Goal: Task Accomplishment & Management: Manage account settings

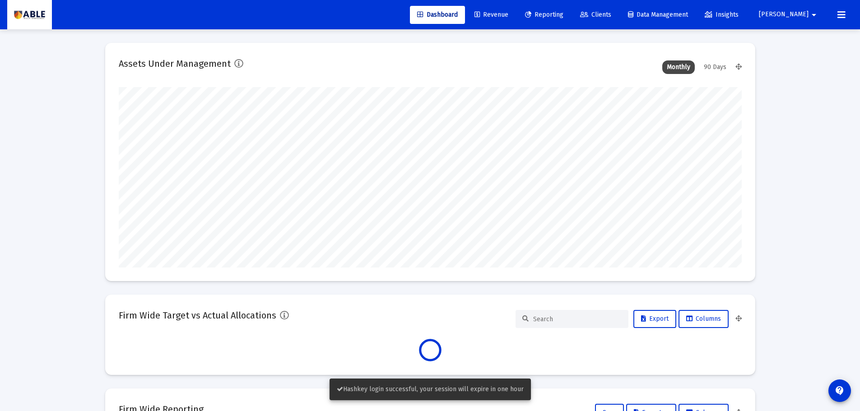
scroll to position [181, 335]
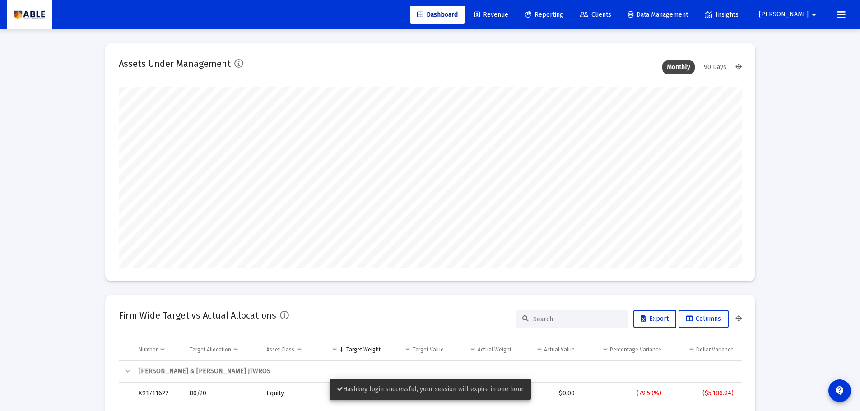
type input "[DATE]"
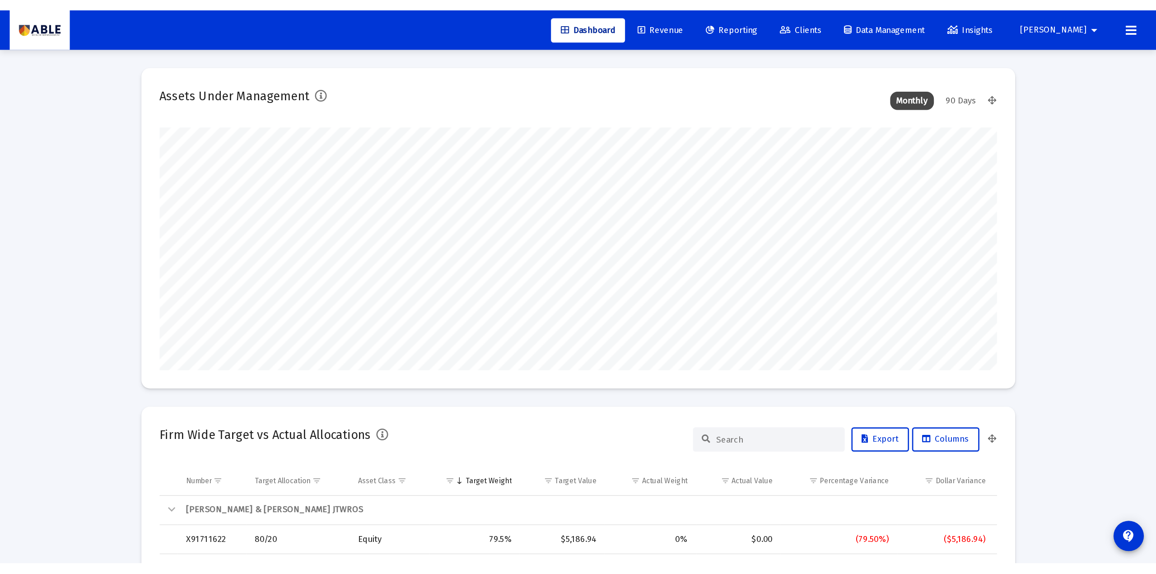
scroll to position [181, 291]
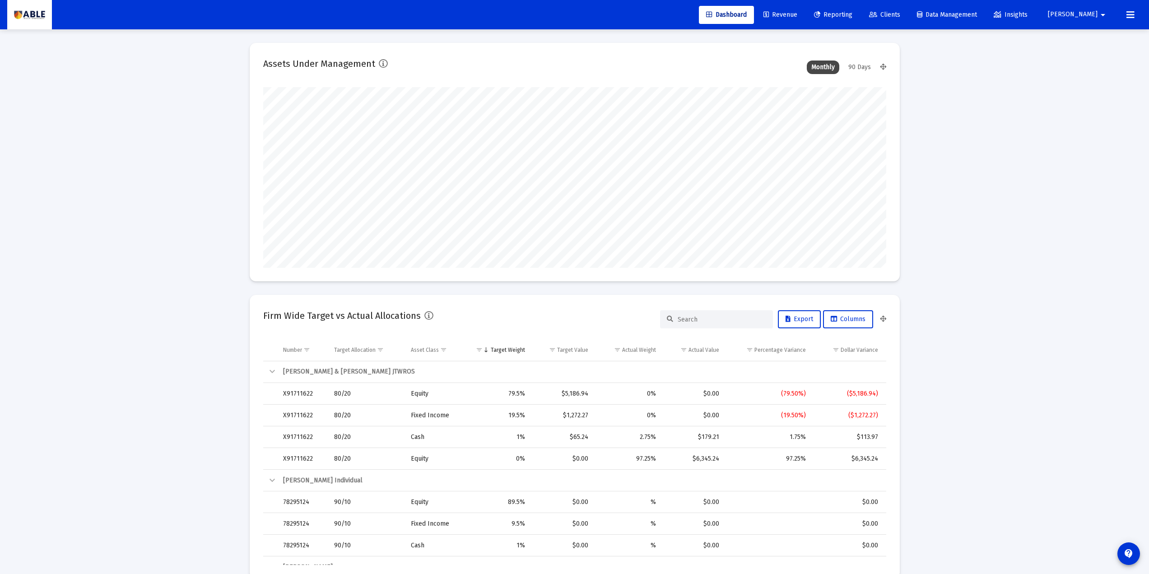
click at [797, 18] on span "Revenue" at bounding box center [780, 15] width 34 height 8
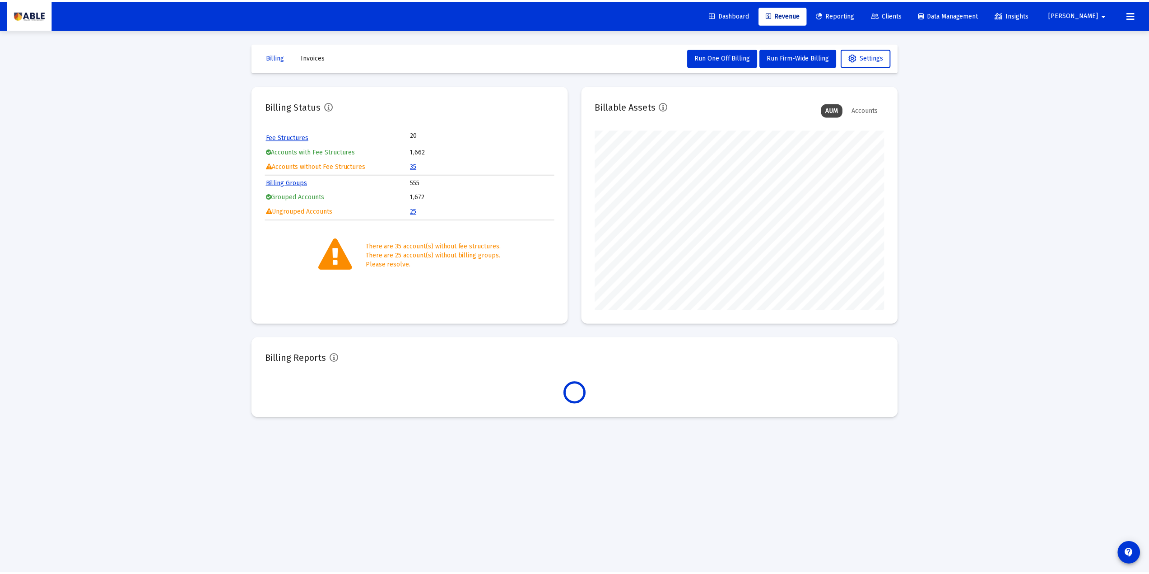
scroll to position [181, 291]
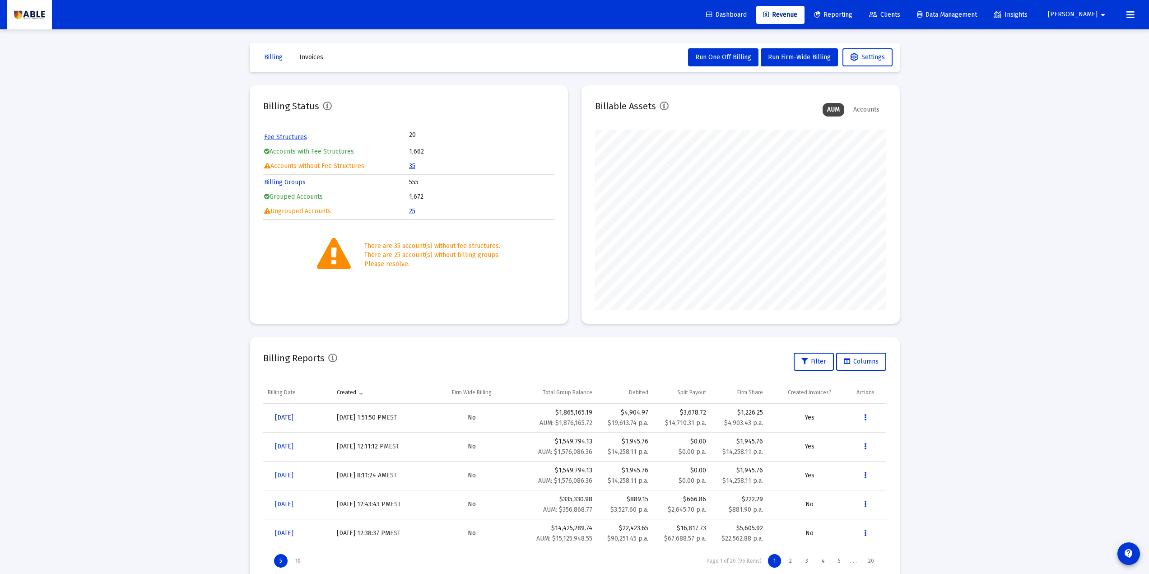
click at [293, 411] on span "[DATE]" at bounding box center [284, 418] width 19 height 8
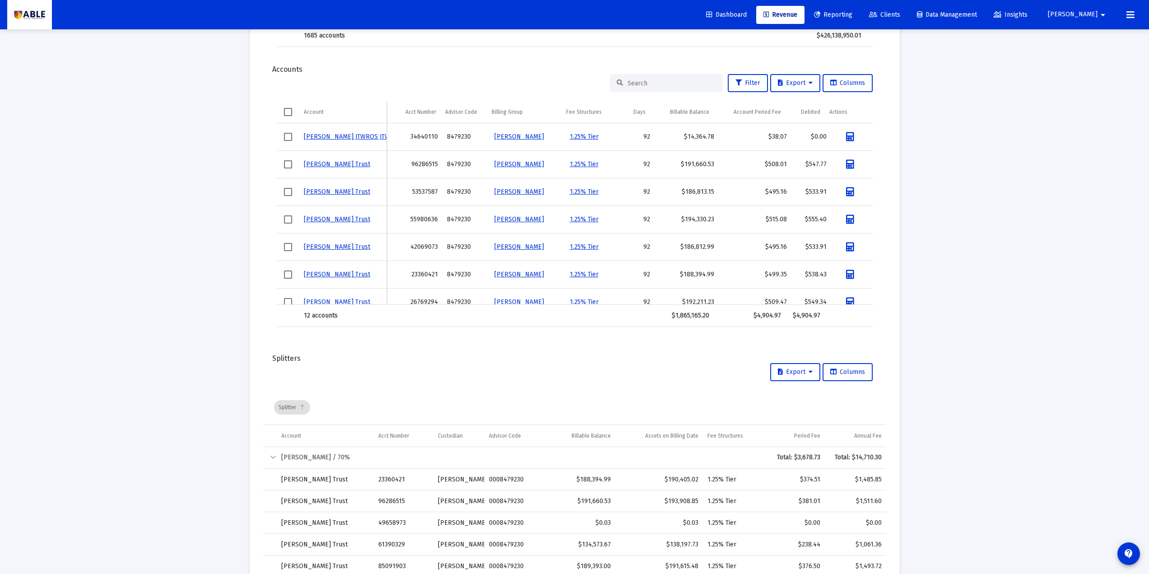
scroll to position [484, 0]
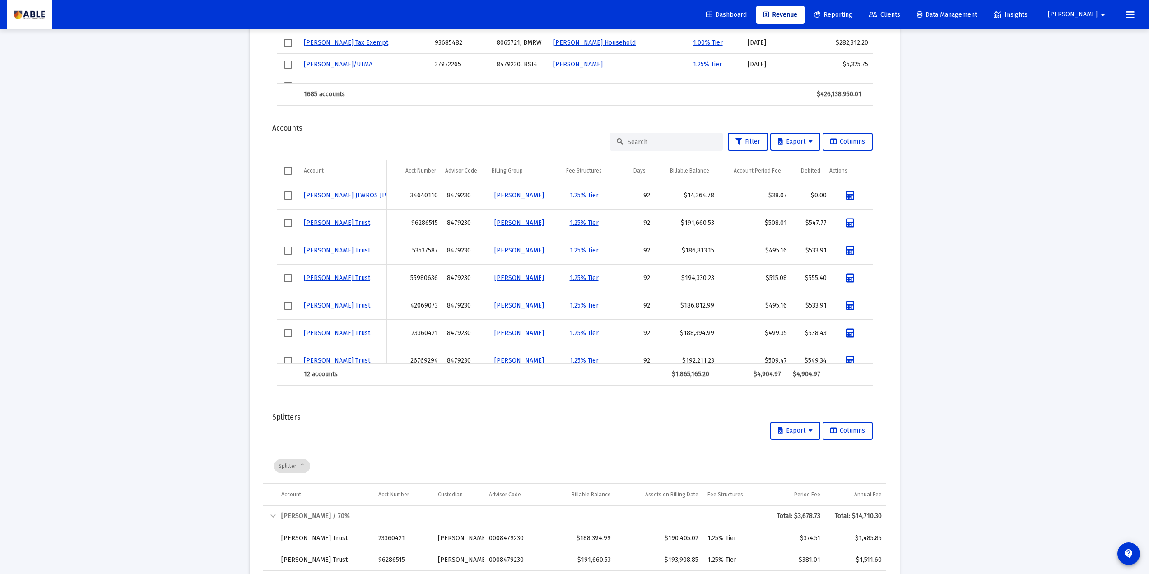
drag, startPoint x: 810, startPoint y: 197, endPoint x: 822, endPoint y: 199, distance: 12.3
click at [822, 199] on td "$0.00" at bounding box center [811, 196] width 40 height 28
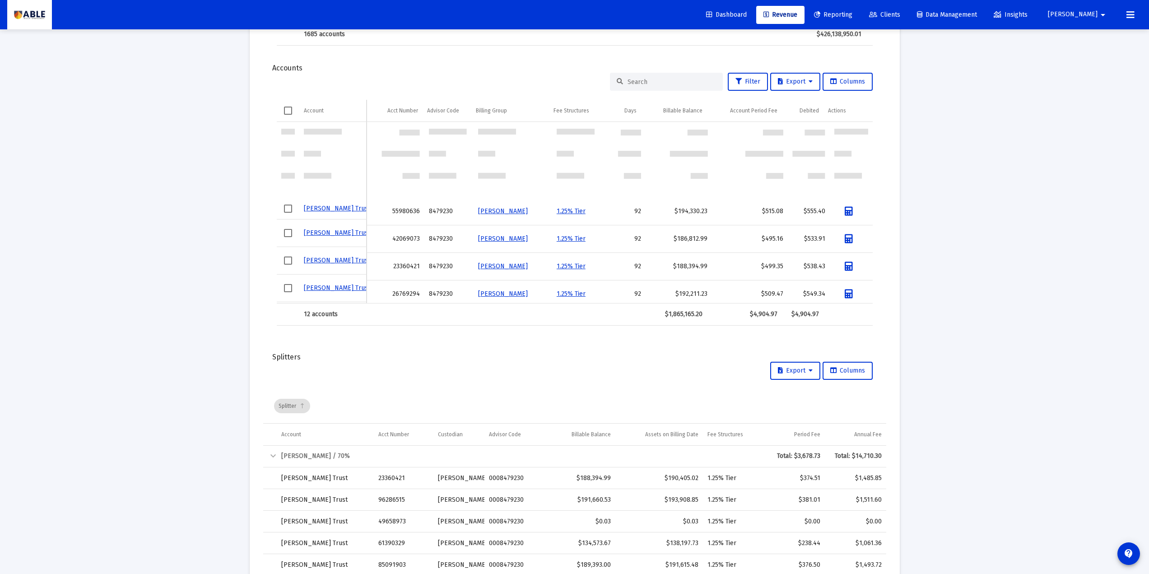
scroll to position [0, 0]
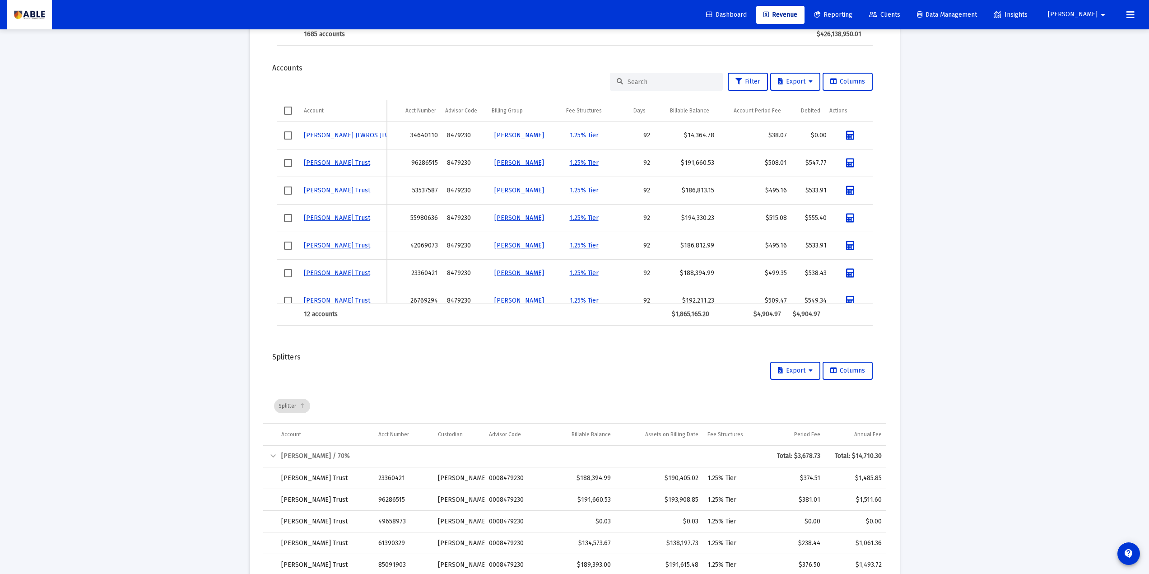
click at [117, 280] on div "Loading... arrow_back Back to Revenue Report Created: [DATE] Billing Snapshot D…" at bounding box center [574, 105] width 1149 height 1299
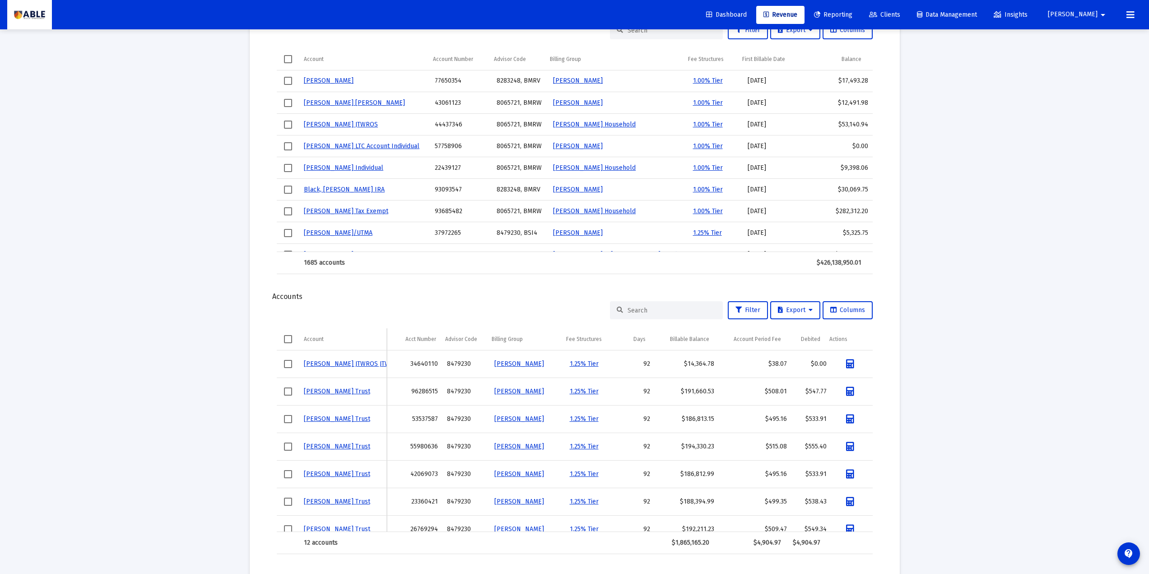
scroll to position [424, 0]
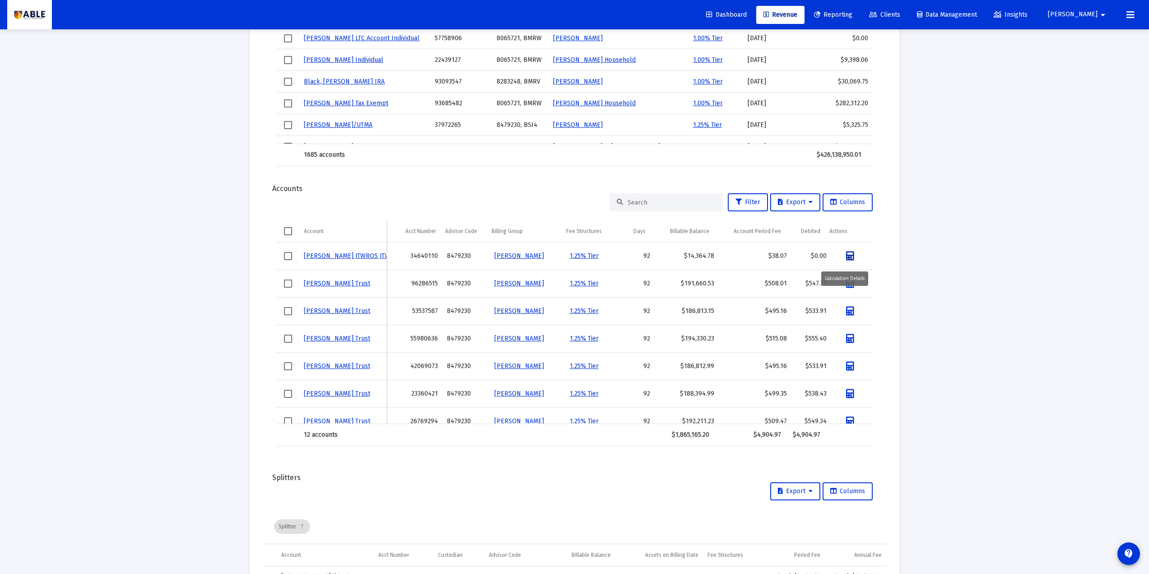
click at [846, 258] on icon "Data grid" at bounding box center [850, 255] width 8 height 9
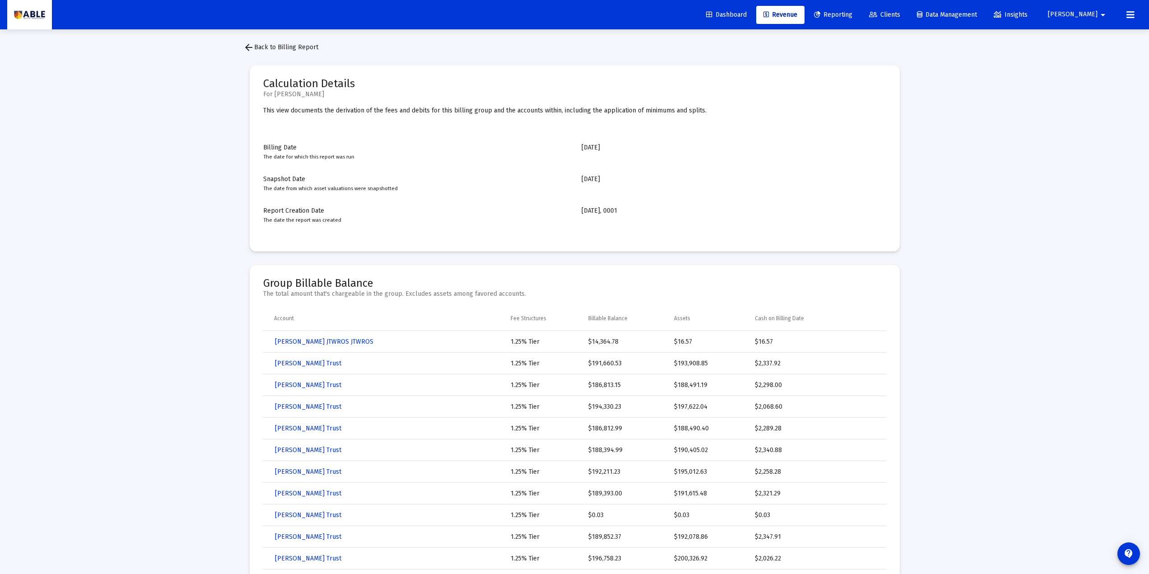
click at [258, 52] on link "arrow_back Back to Billing Report" at bounding box center [280, 47] width 89 height 18
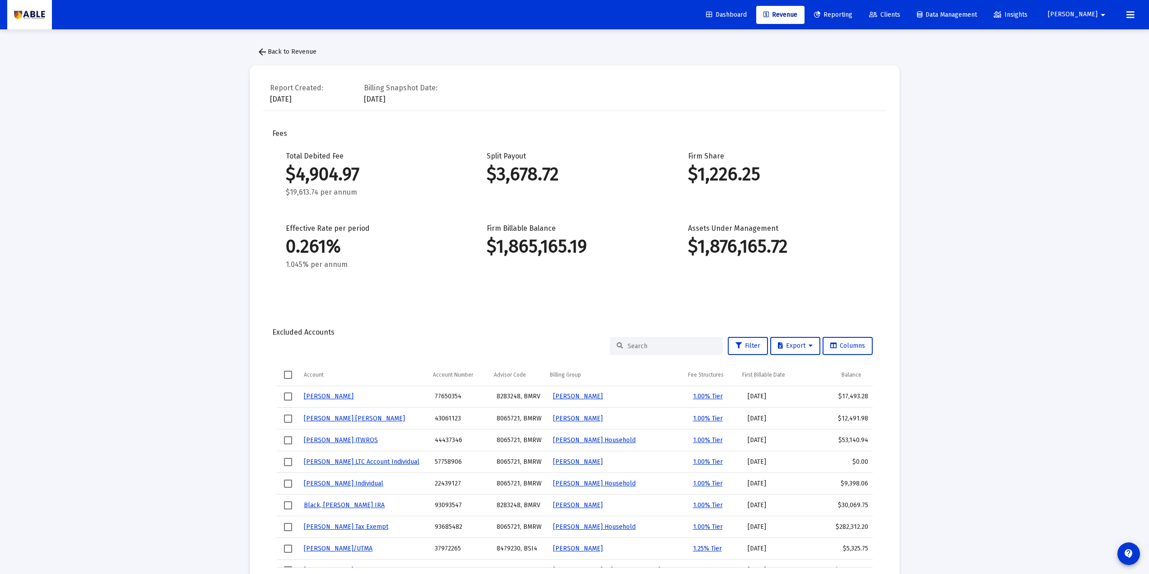
click at [754, 10] on link "Dashboard" at bounding box center [726, 15] width 55 height 18
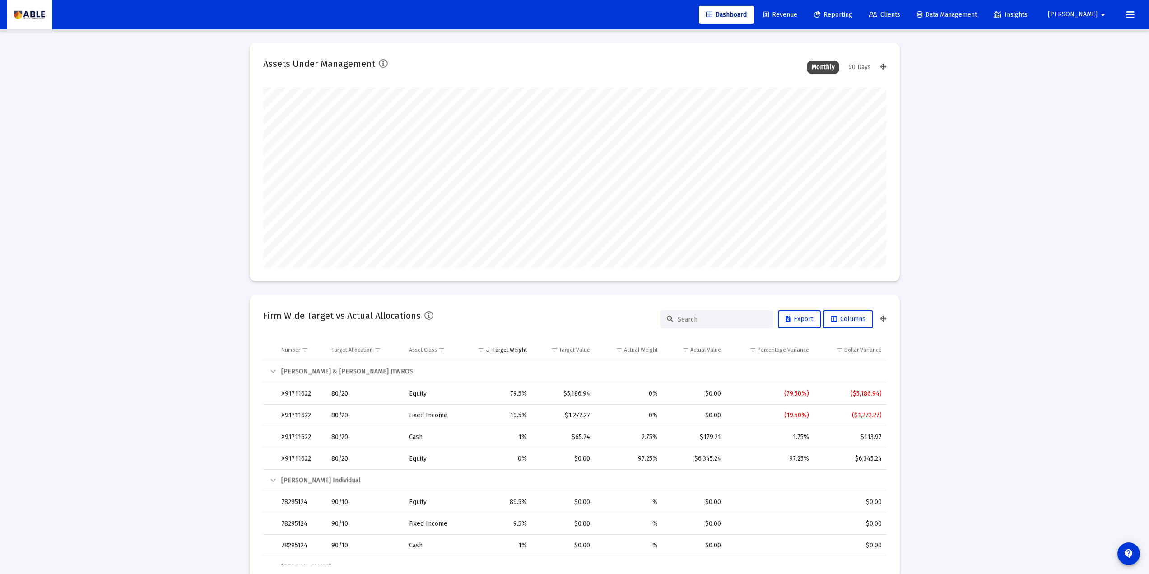
click at [797, 15] on span "Revenue" at bounding box center [780, 15] width 34 height 8
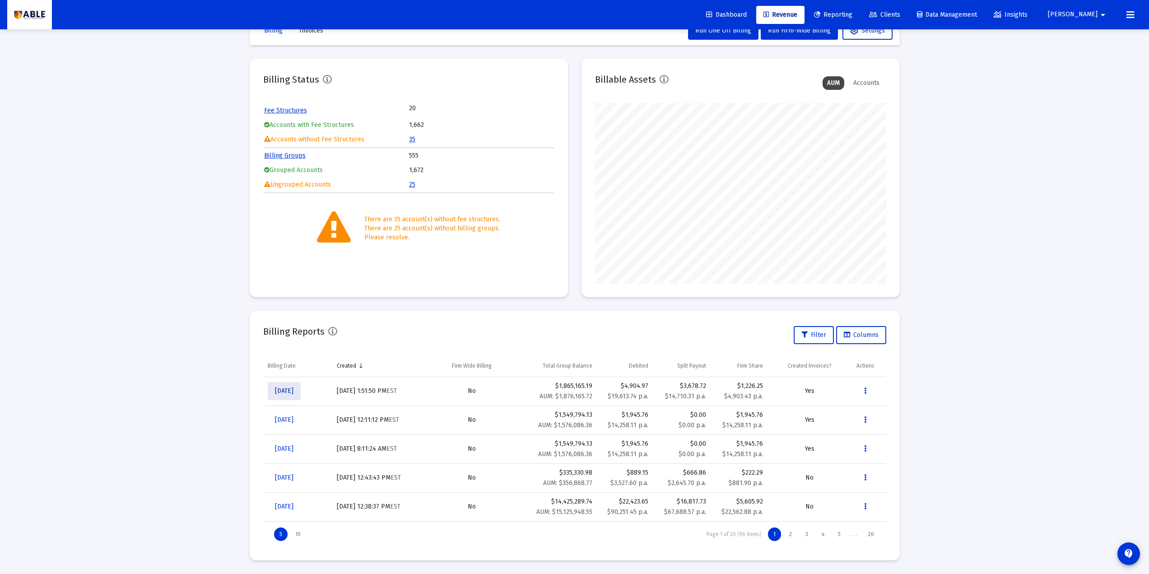
click at [292, 390] on span "[DATE]" at bounding box center [284, 391] width 19 height 8
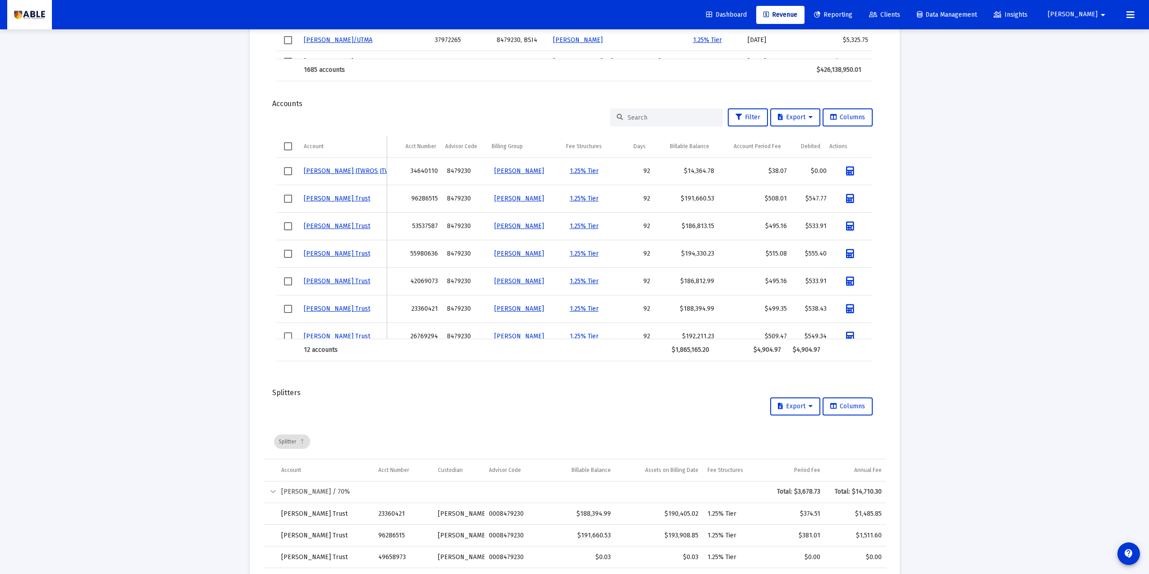
drag, startPoint x: 310, startPoint y: 98, endPoint x: 262, endPoint y: 98, distance: 47.9
click at [262, 98] on mat-card "Report Created: [DATE] Billing Snapshot Date: [DATE] Fees Total Debited Fee $4,…" at bounding box center [575, 167] width 650 height 1220
click at [179, 152] on div "Loading... arrow_back Back to Revenue Report Created: [DATE] Billing Snapshot D…" at bounding box center [574, 141] width 1149 height 1299
click at [846, 172] on icon "Data grid" at bounding box center [850, 171] width 8 height 9
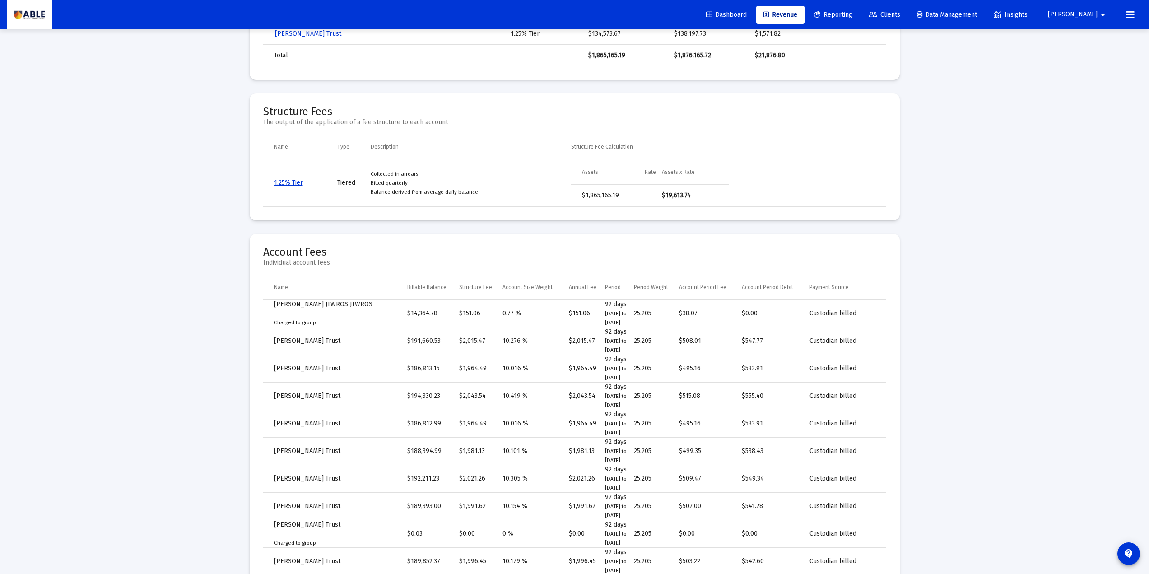
scroll to position [602, 0]
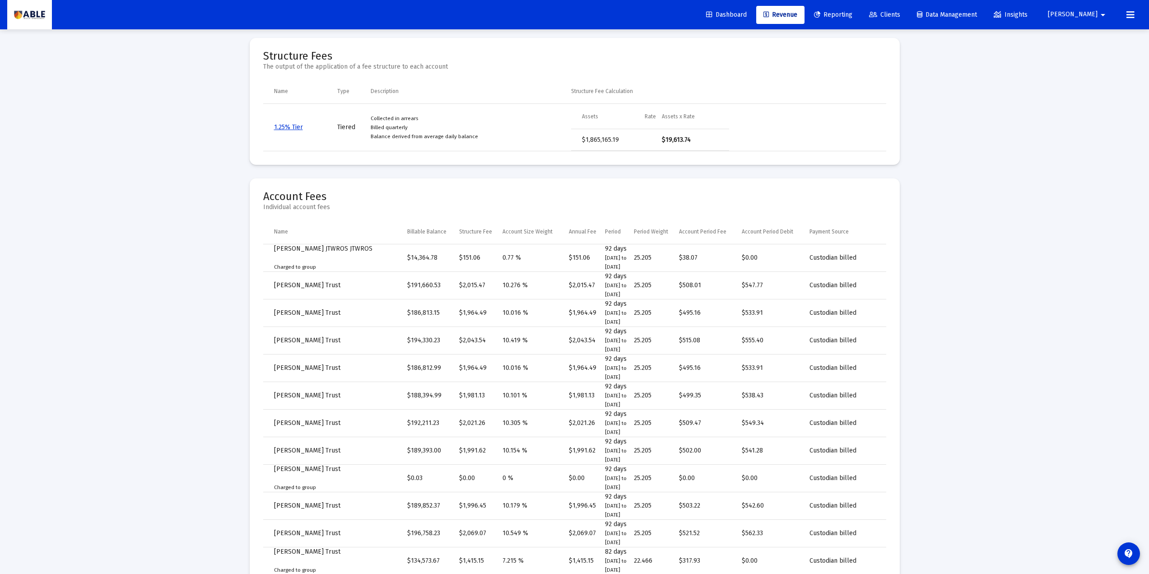
drag, startPoint x: 262, startPoint y: 198, endPoint x: 341, endPoint y: 205, distance: 79.4
click at [341, 205] on mat-card "Account Fees Individual account fees Name Billable Balance Structure Fee Accoun…" at bounding box center [575, 383] width 650 height 410
click at [199, 213] on div "Loading... arrow_back Back to Billing Report Calculation Details For [PERSON_NA…" at bounding box center [574, 409] width 1149 height 2023
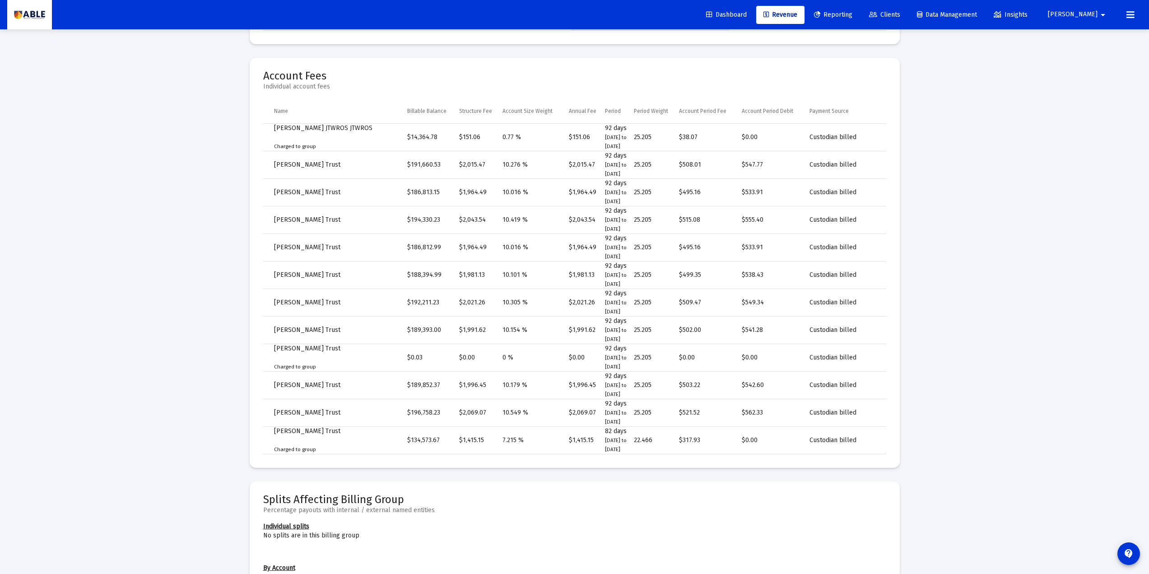
scroll to position [662, 0]
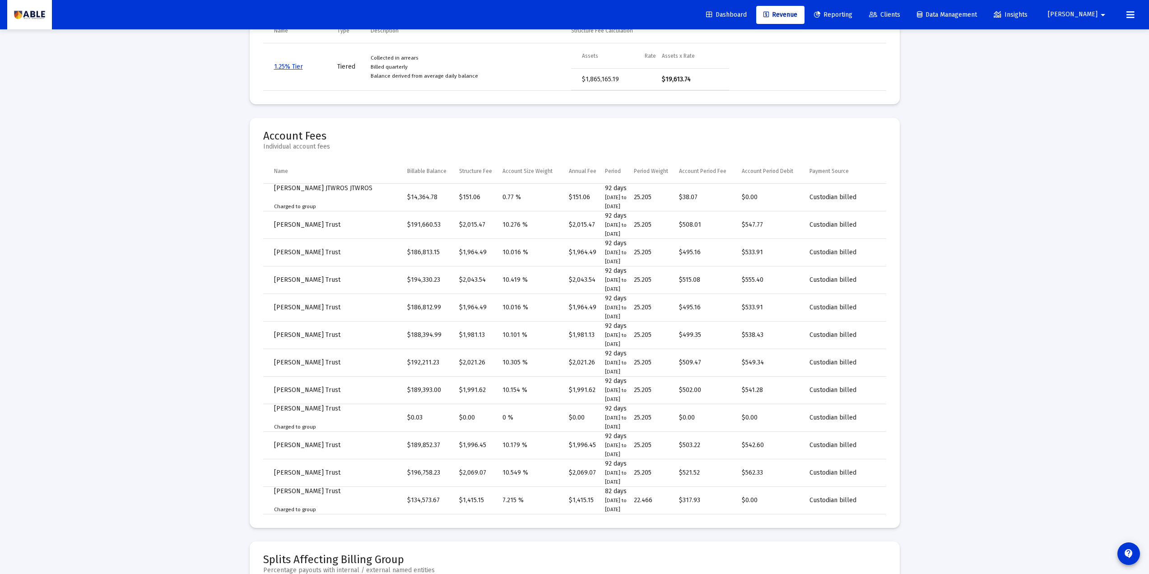
drag, startPoint x: 361, startPoint y: 230, endPoint x: 832, endPoint y: 489, distance: 537.7
click at [853, 411] on tbody "[PERSON_NAME] JTWROS JTWROS Charged to group $14,364.78 $151.06 0.77 % $151.06 …" at bounding box center [574, 349] width 623 height 331
click at [143, 254] on div "Loading... arrow_back Back to Billing Report Calculation Details For [PERSON_NA…" at bounding box center [574, 349] width 1149 height 2023
drag, startPoint x: 272, startPoint y: 186, endPoint x: 366, endPoint y: 183, distance: 94.4
click at [366, 183] on table "Name Billable Balance Structure Fee Account Size Weight Annual Fee Period Perio…" at bounding box center [574, 336] width 623 height 356
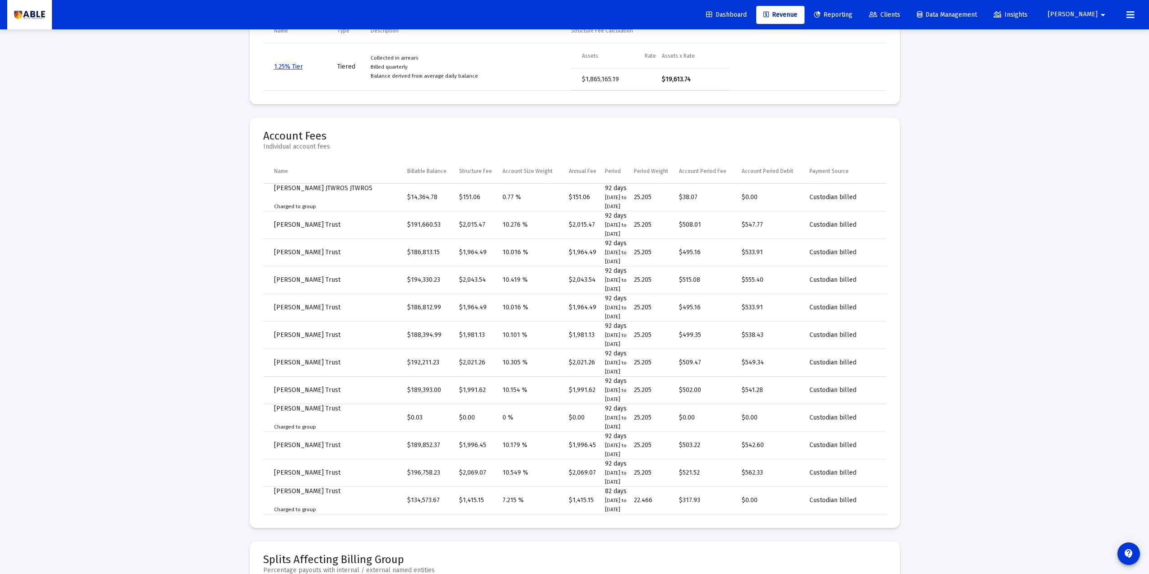
click at [309, 206] on small "Charged to group" at bounding box center [295, 206] width 42 height 6
drag, startPoint x: 325, startPoint y: 206, endPoint x: 270, endPoint y: 210, distance: 54.8
click at [270, 210] on td "[PERSON_NAME] JTWROS JTWROS Charged to group" at bounding box center [335, 198] width 144 height 28
drag, startPoint x: 663, startPoint y: 203, endPoint x: 703, endPoint y: 197, distance: 39.7
click at [703, 197] on tr "[PERSON_NAME] JTWROS JTWROS Charged to group $14,364.78 $151.06 0.77 % $151.06 …" at bounding box center [574, 198] width 623 height 28
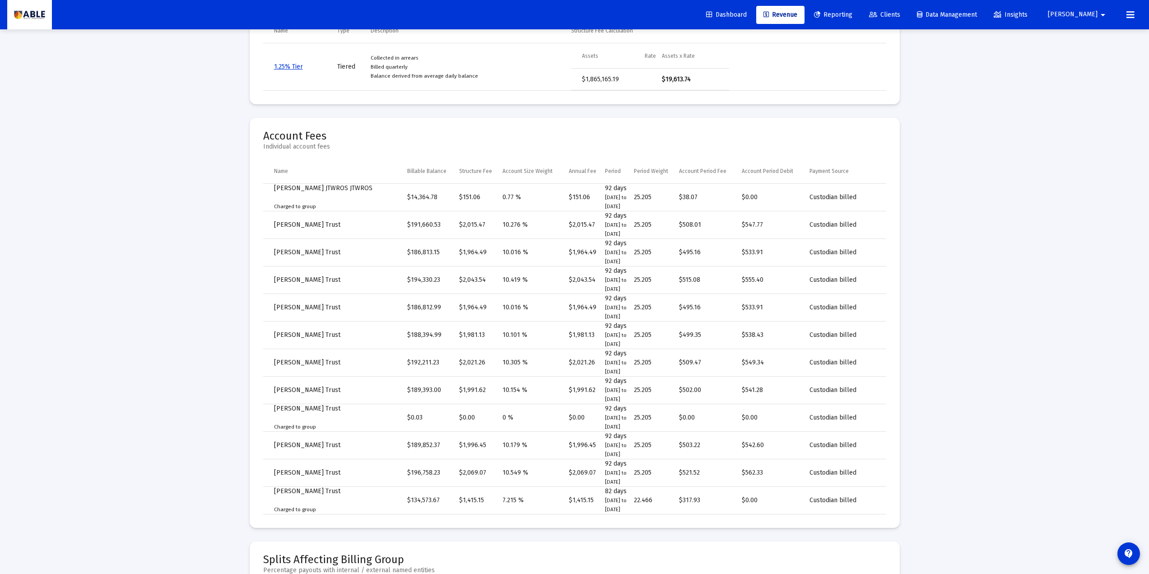
click at [746, 196] on td "$0.00" at bounding box center [776, 198] width 68 height 28
click at [746, 195] on td "$0.00" at bounding box center [776, 198] width 68 height 28
click at [817, 200] on td "Custodian billed" at bounding box center [848, 198] width 76 height 28
click at [816, 199] on td "Custodian billed" at bounding box center [848, 198] width 76 height 28
click at [814, 197] on td "Custodian billed" at bounding box center [848, 198] width 76 height 28
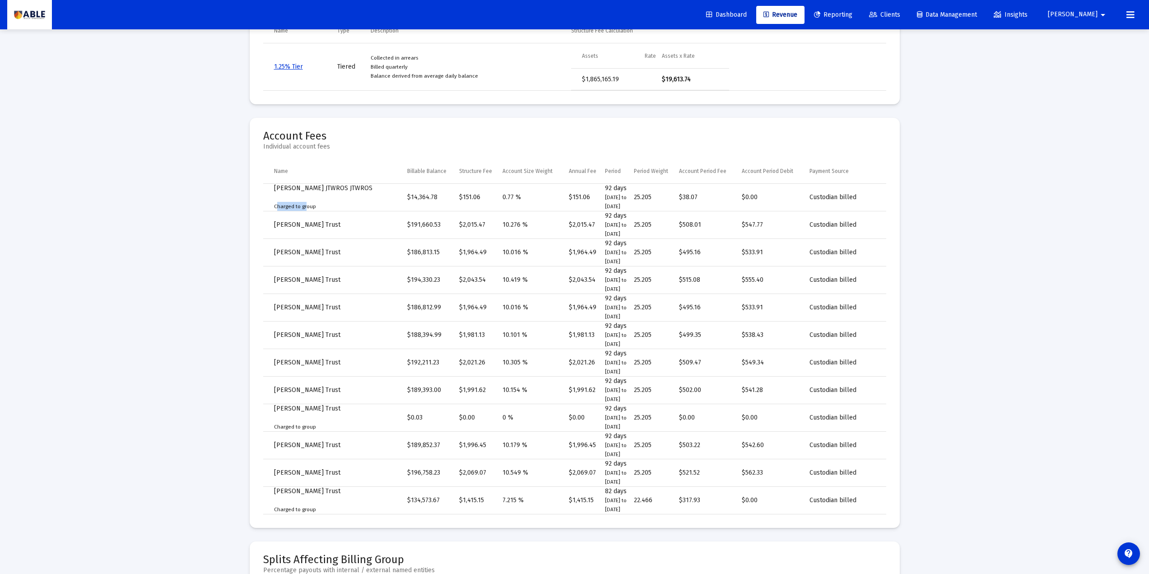
drag, startPoint x: 267, startPoint y: 207, endPoint x: 339, endPoint y: 207, distance: 72.2
click at [303, 206] on td "[PERSON_NAME] JTWROS JTWROS Charged to group" at bounding box center [335, 198] width 144 height 28
drag, startPoint x: 271, startPoint y: 407, endPoint x: 322, endPoint y: 426, distance: 54.6
click at [322, 411] on td "[PERSON_NAME] Trust Charged to group" at bounding box center [335, 418] width 144 height 28
drag, startPoint x: 270, startPoint y: 494, endPoint x: 326, endPoint y: 510, distance: 58.2
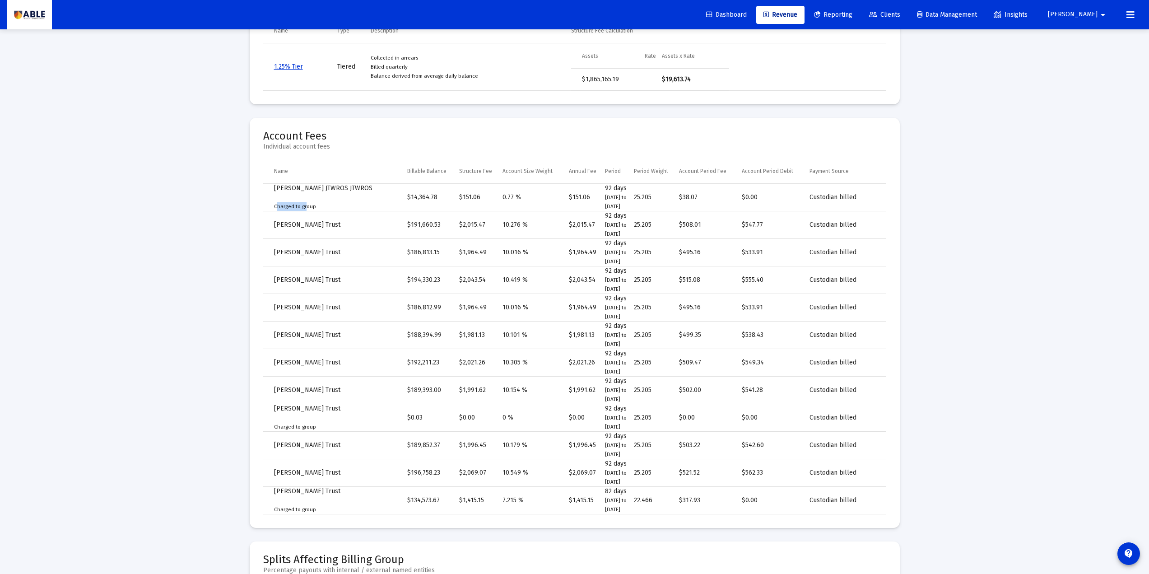
click at [326, 411] on td "[PERSON_NAME] Trust Charged to group" at bounding box center [335, 501] width 144 height 28
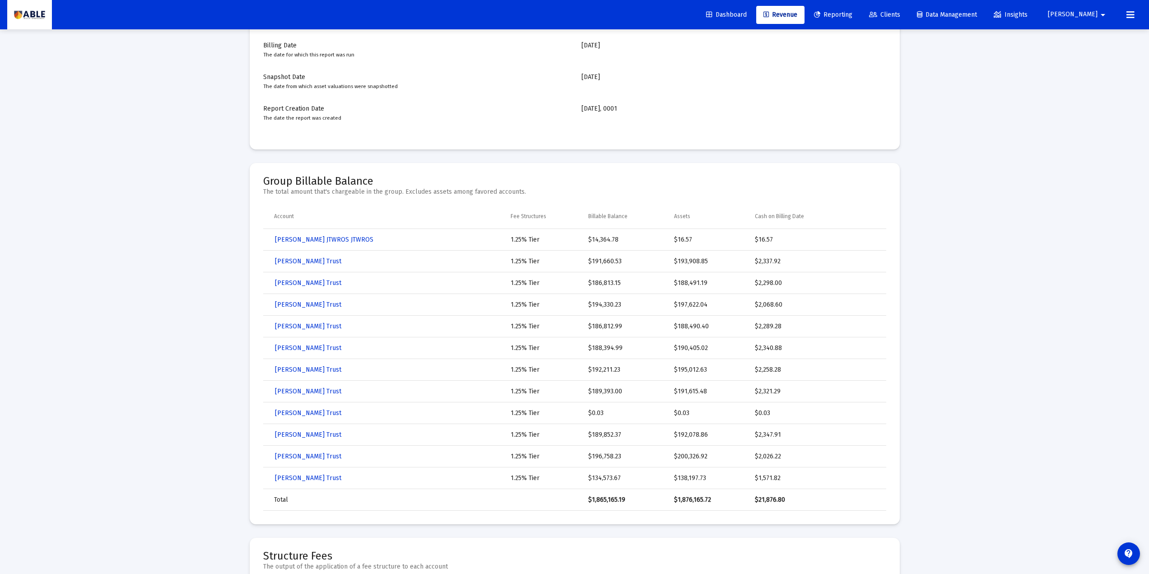
scroll to position [60, 0]
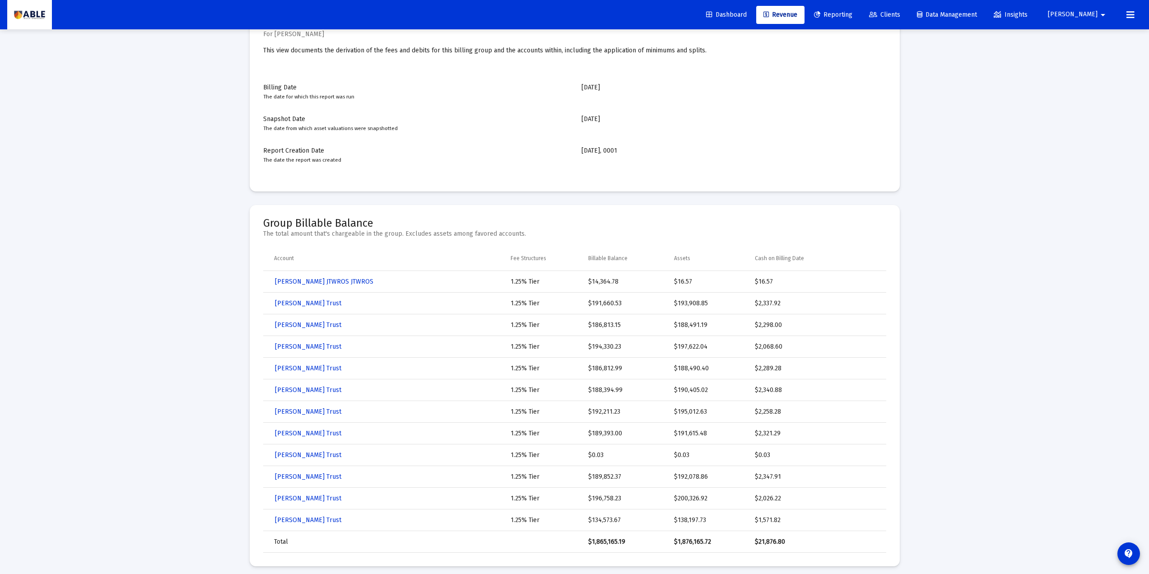
click at [866, 20] on button "[PERSON_NAME]" at bounding box center [1078, 14] width 82 height 18
click at [866, 40] on span "Settings" at bounding box center [1107, 39] width 27 height 22
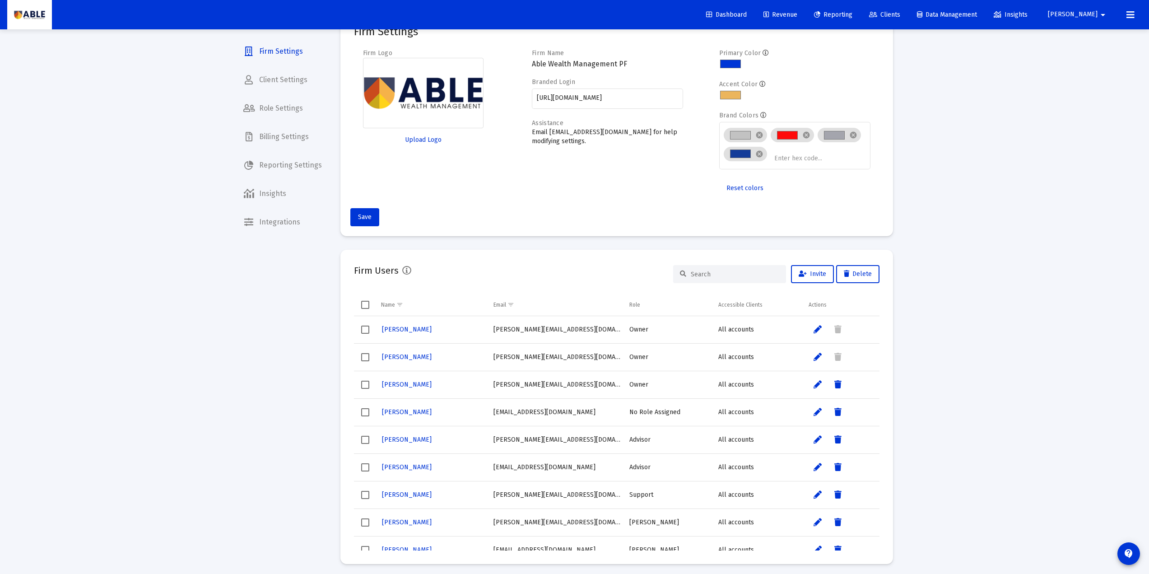
click at [291, 136] on span "Billing Settings" at bounding box center [282, 137] width 93 height 22
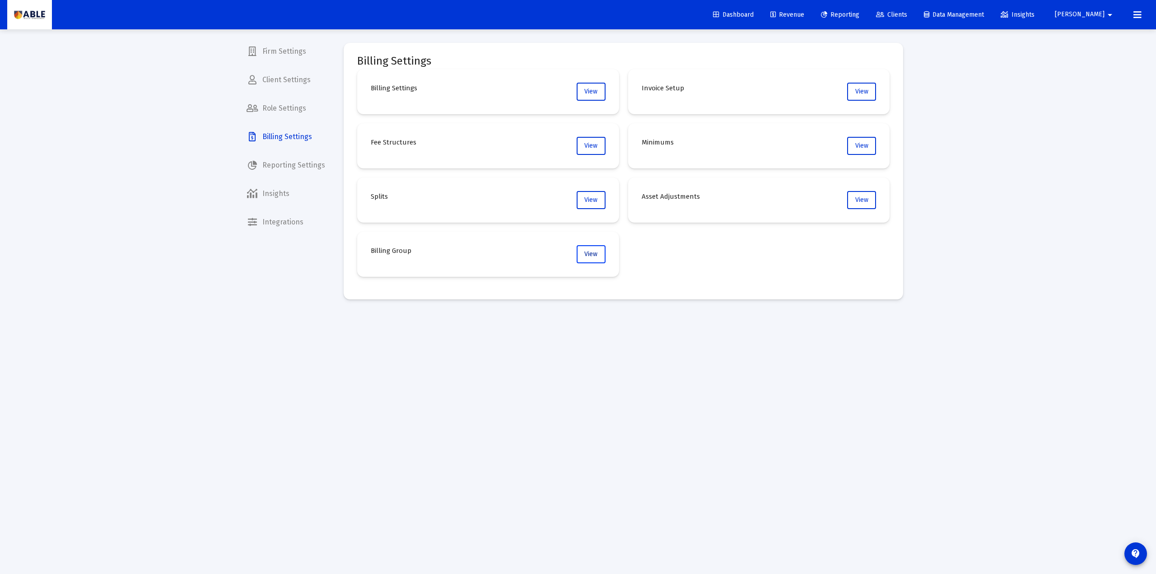
click at [595, 258] on button "View" at bounding box center [591, 254] width 29 height 18
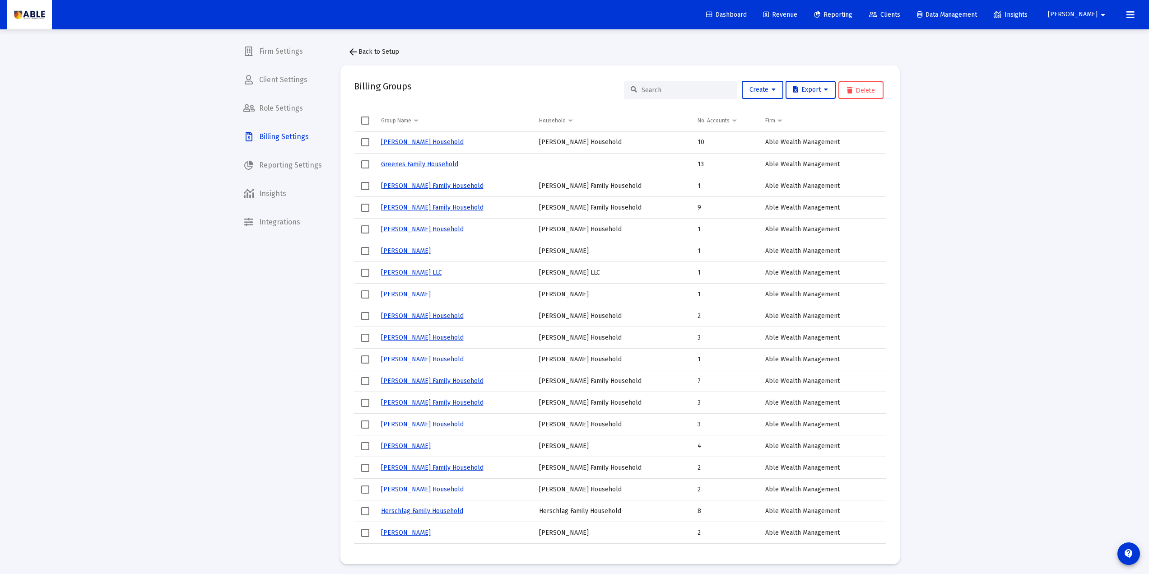
click at [400, 140] on link "[PERSON_NAME] Household" at bounding box center [422, 142] width 83 height 8
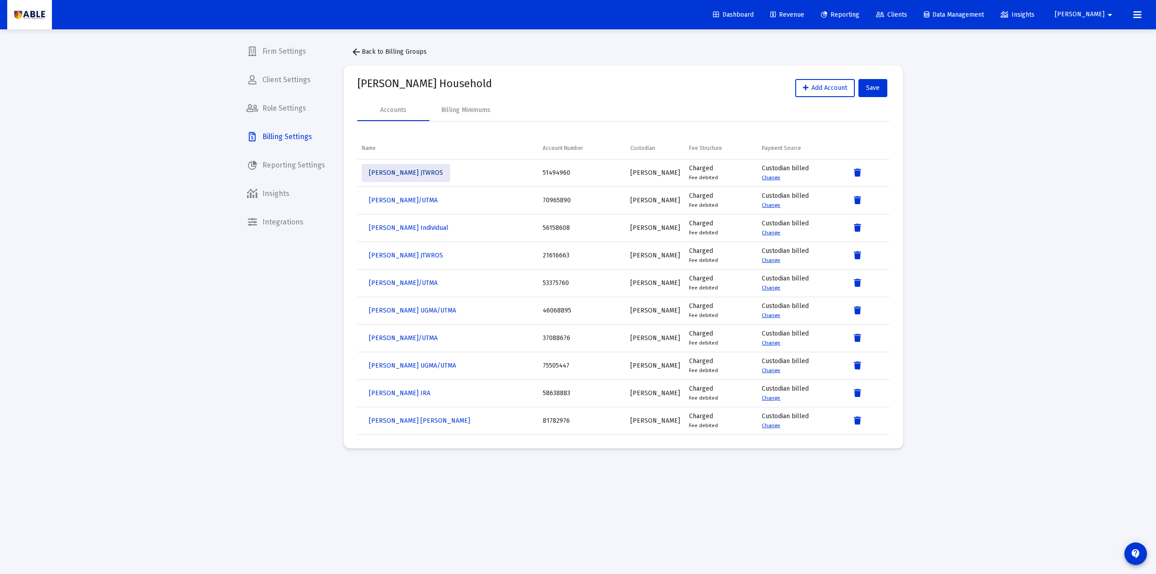
click at [406, 176] on span "[PERSON_NAME] JTWROS" at bounding box center [406, 173] width 74 height 8
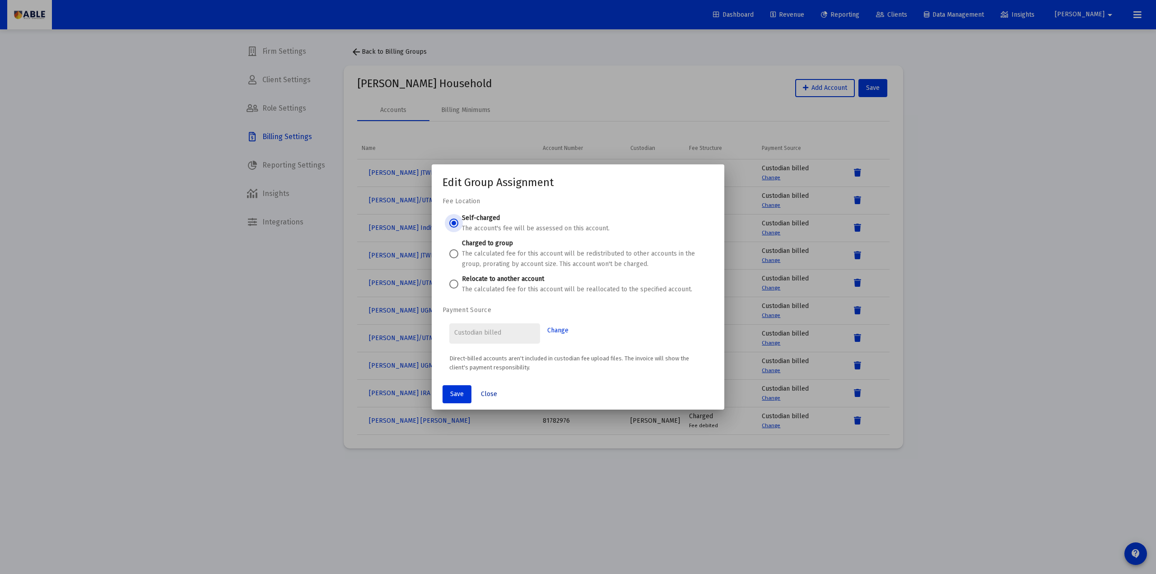
click at [493, 399] on button "Close" at bounding box center [489, 394] width 31 height 18
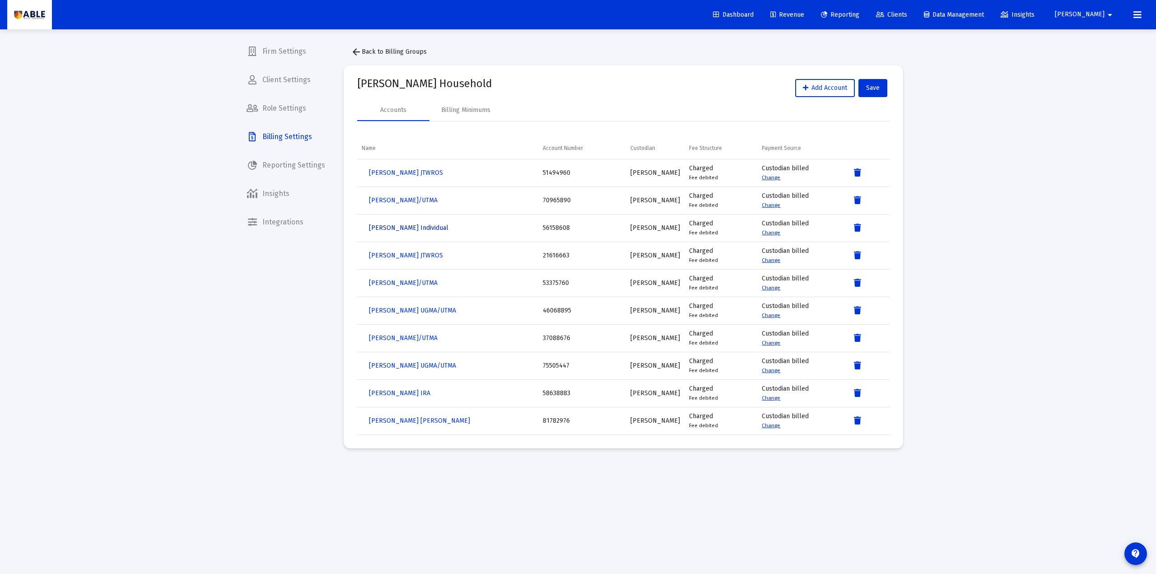
click at [418, 219] on button "[PERSON_NAME] Individual" at bounding box center [409, 228] width 94 height 18
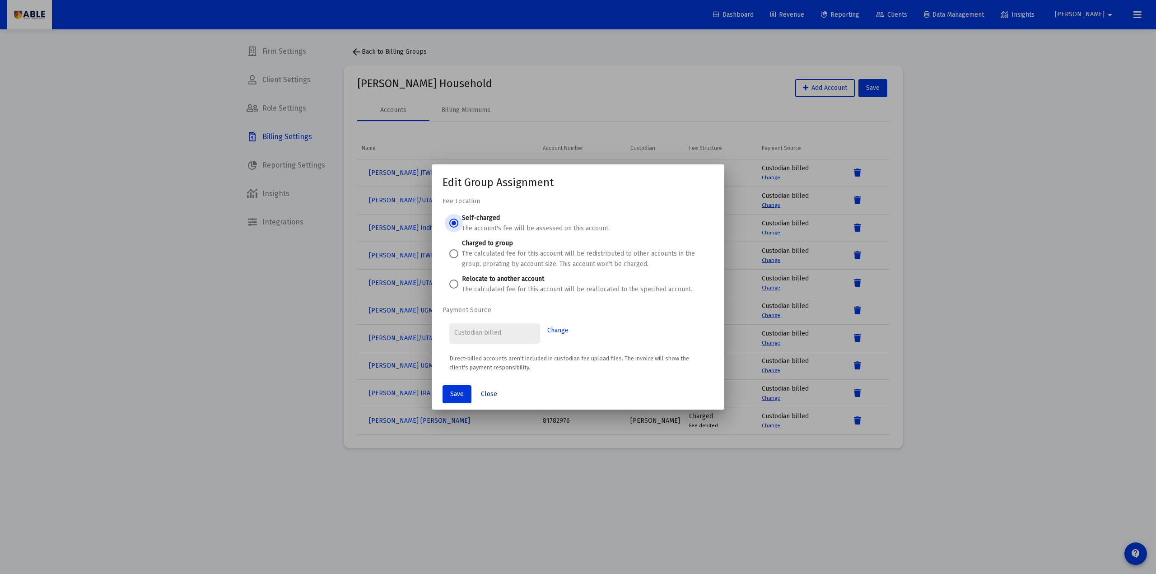
click at [492, 400] on button "Close" at bounding box center [489, 394] width 31 height 18
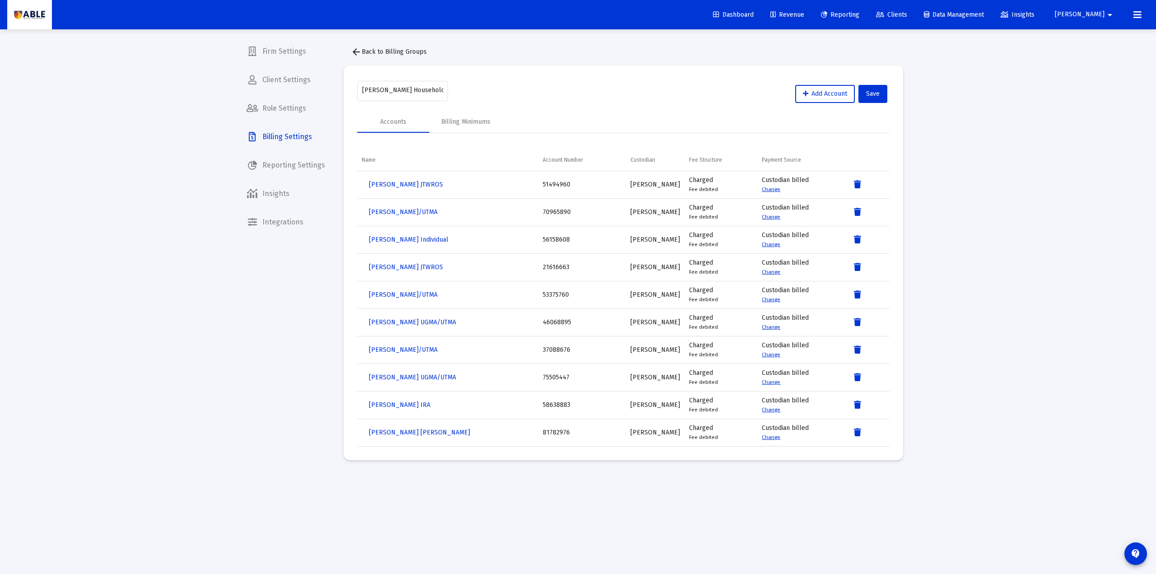
click at [367, 53] on span "arrow_back Back to Billing Groups" at bounding box center [389, 52] width 76 height 8
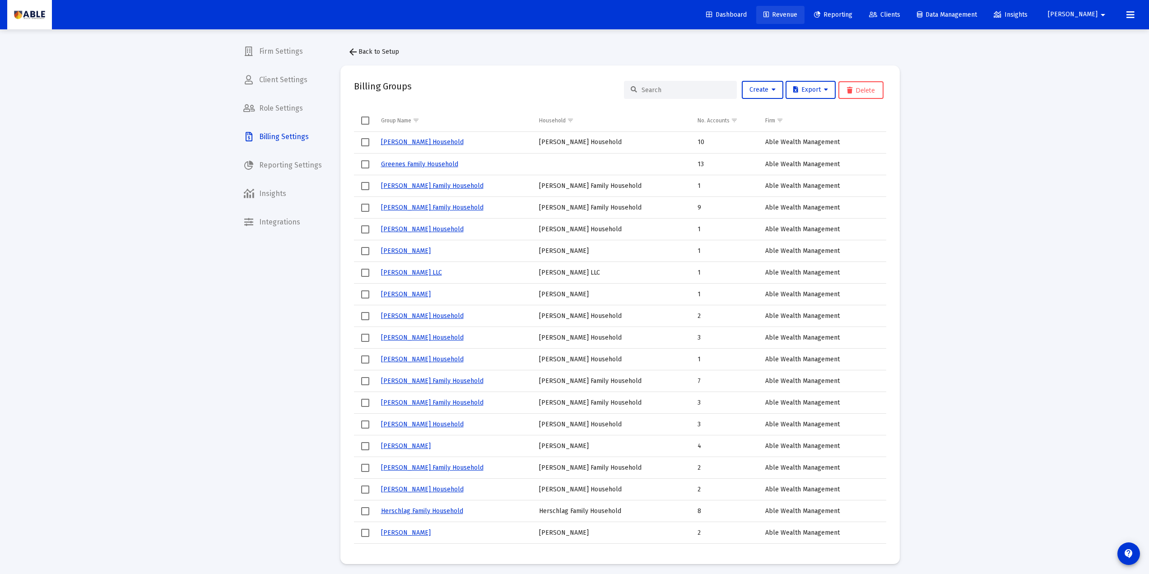
click at [797, 16] on span "Revenue" at bounding box center [780, 15] width 34 height 8
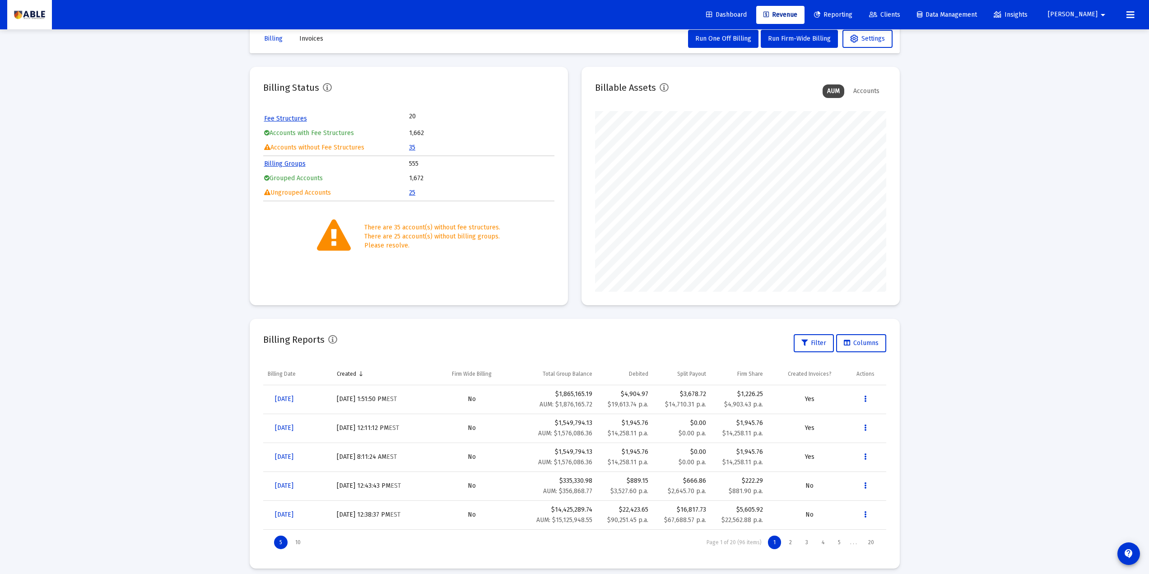
scroll to position [27, 0]
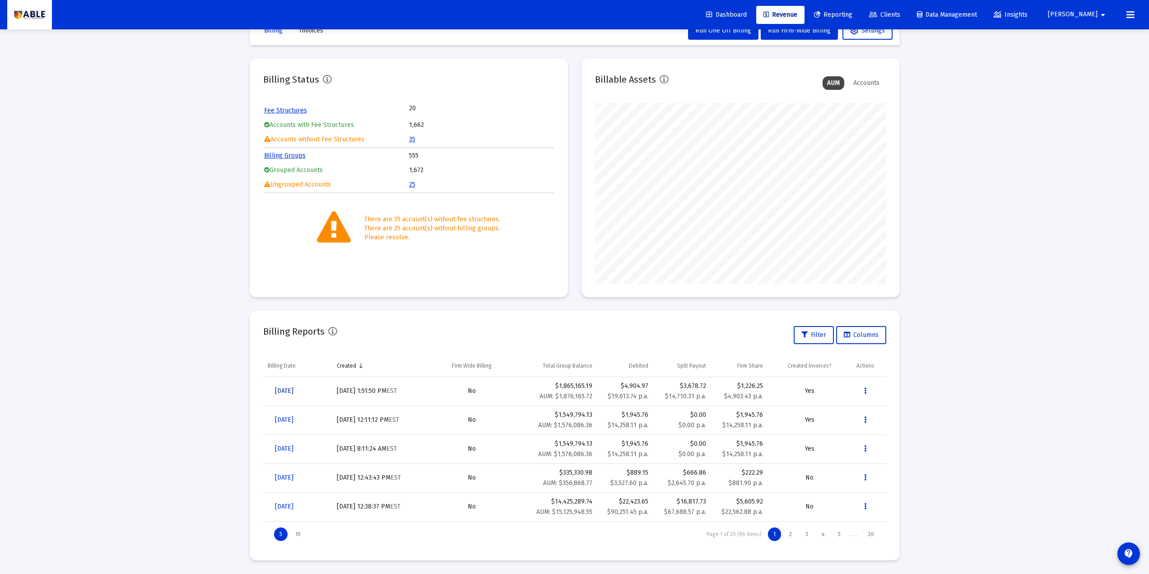
click at [294, 395] on link "[DATE]" at bounding box center [284, 391] width 33 height 18
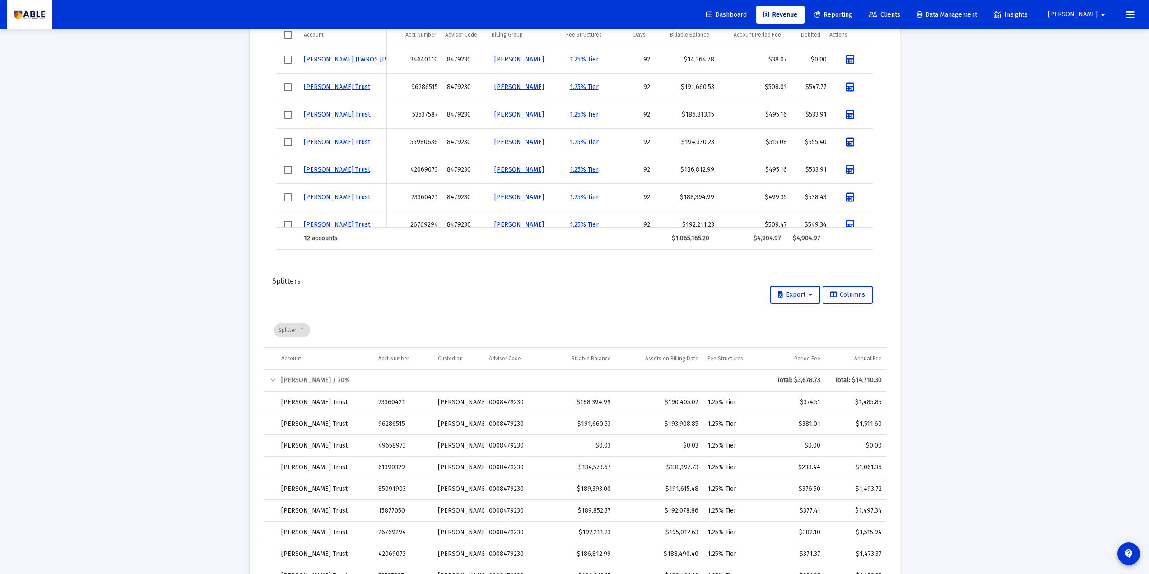
scroll to position [544, 0]
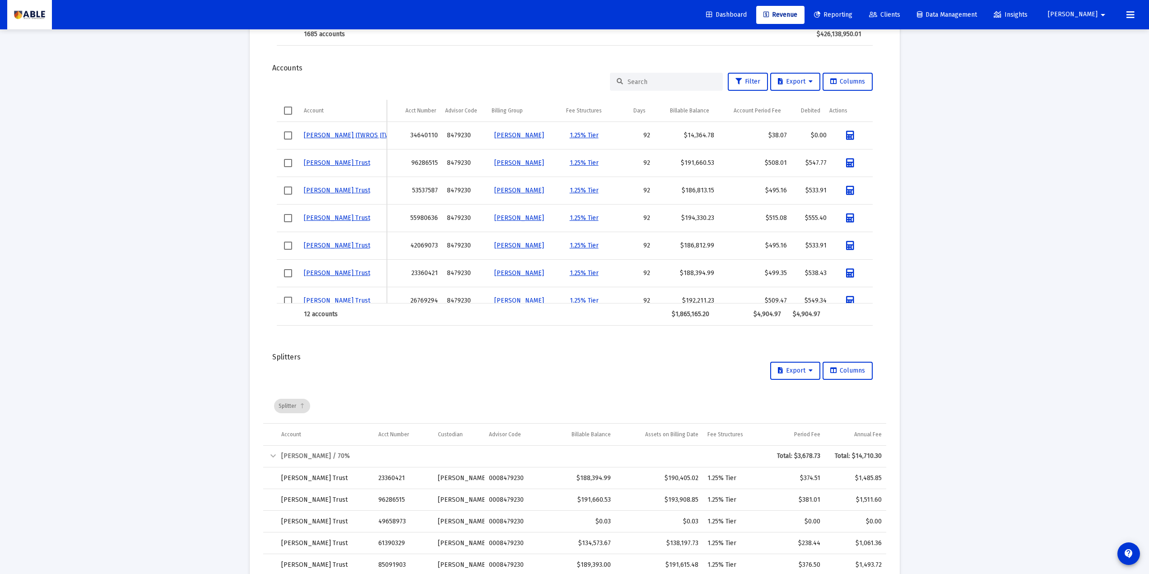
drag, startPoint x: 761, startPoint y: 133, endPoint x: 774, endPoint y: 134, distance: 12.7
click at [774, 134] on div "$38.07" at bounding box center [755, 135] width 64 height 9
drag, startPoint x: 800, startPoint y: 135, endPoint x: 823, endPoint y: 135, distance: 22.6
click at [823, 135] on td "$0.00" at bounding box center [811, 136] width 40 height 28
drag, startPoint x: 759, startPoint y: 161, endPoint x: 788, endPoint y: 161, distance: 29.3
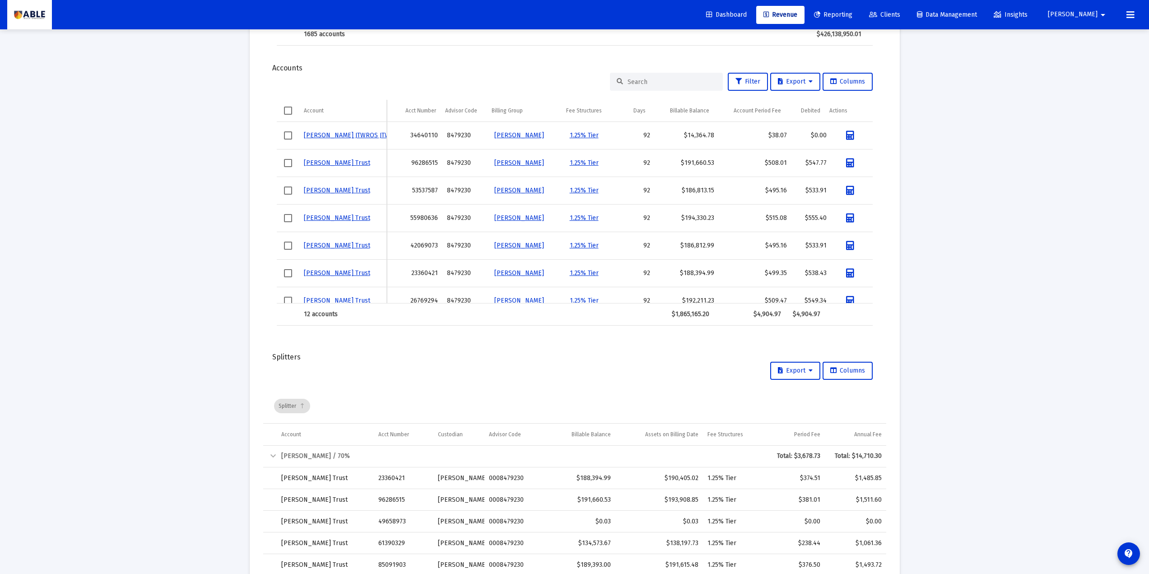
click at [788, 161] on tr "[PERSON_NAME] Trust 96286515 8479230 [PERSON_NAME] 1.25% Tier 92 $191,660.53 $5…" at bounding box center [575, 163] width 596 height 28
click at [184, 233] on div "Loading... arrow_back Back to Revenue Report Created: [DATE] Billing Snapshot D…" at bounding box center [574, 105] width 1149 height 1299
click at [290, 107] on span "Select all" at bounding box center [288, 111] width 8 height 8
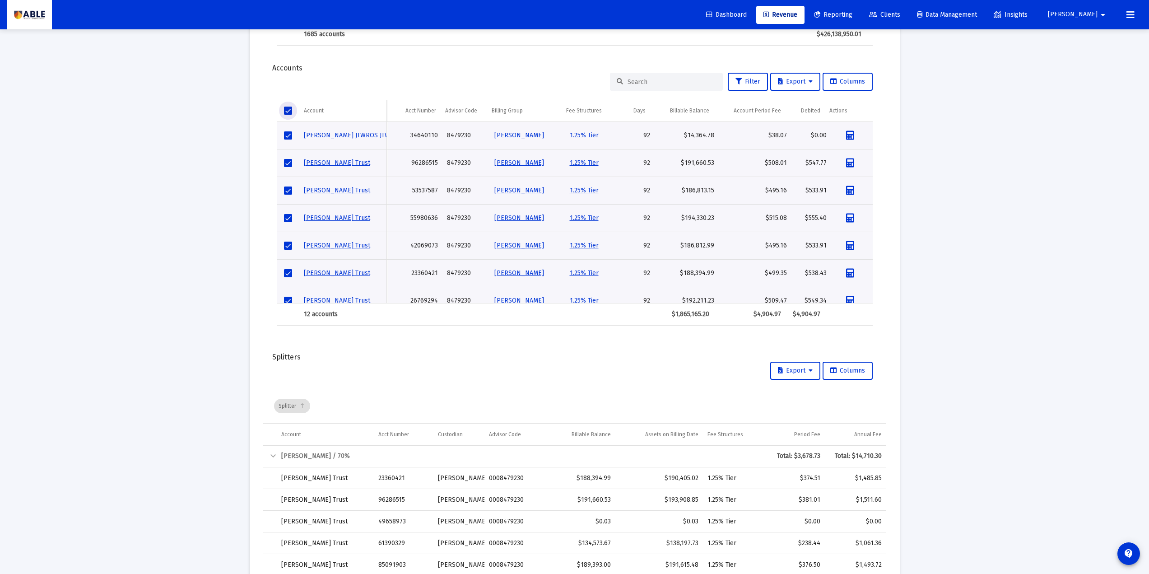
click at [207, 200] on div "Loading... arrow_back Back to Revenue Report Created: [DATE] Billing Snapshot D…" at bounding box center [574, 105] width 1149 height 1299
click at [846, 189] on icon "Data grid" at bounding box center [850, 190] width 8 height 9
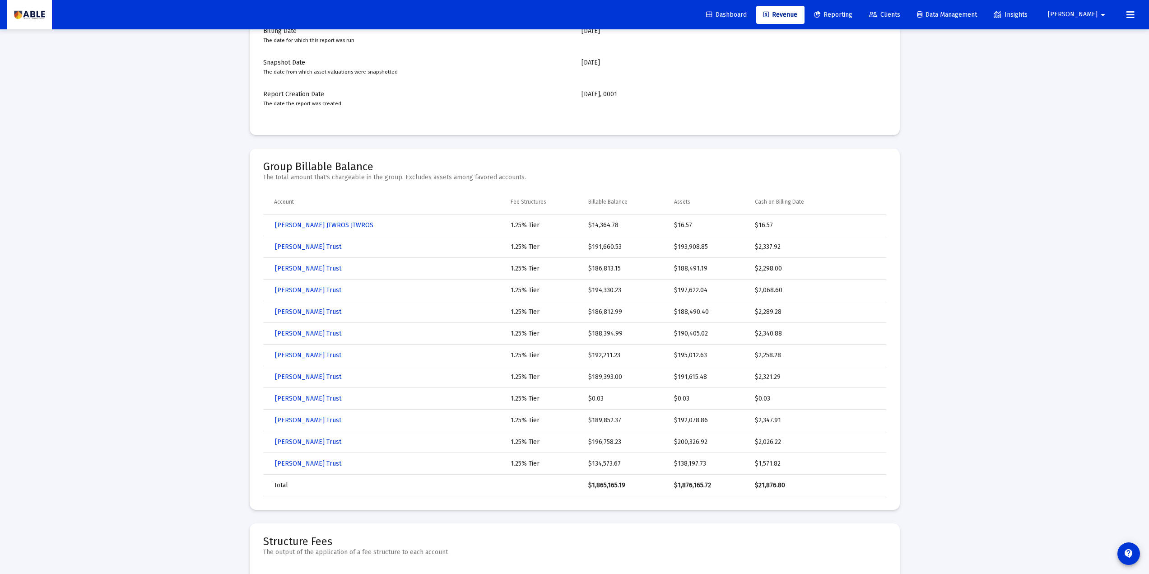
scroll to position [181, 0]
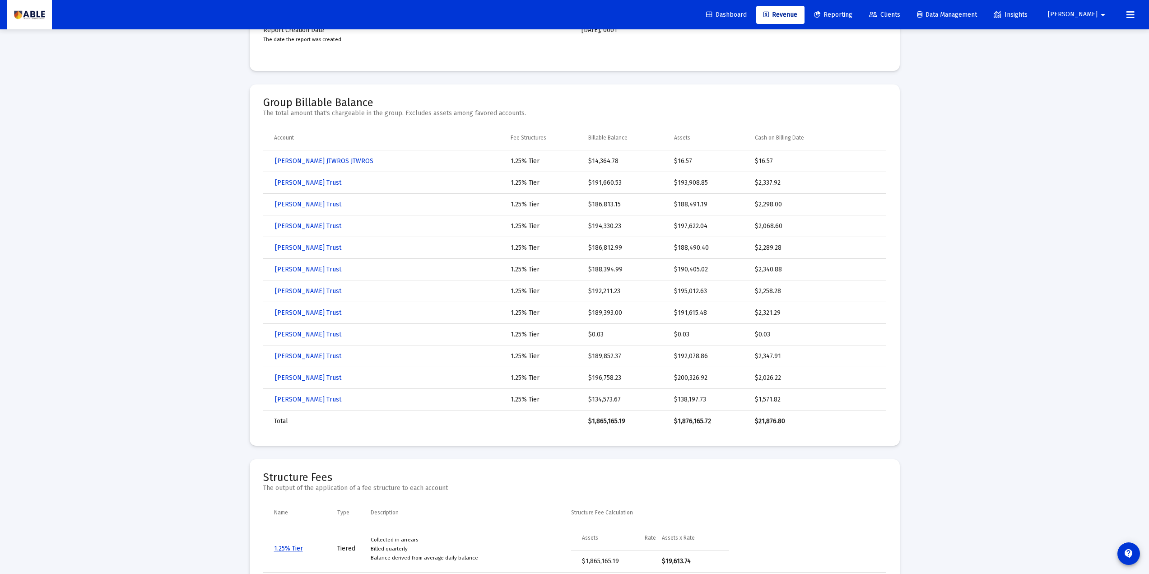
drag, startPoint x: 261, startPoint y: 105, endPoint x: 391, endPoint y: 105, distance: 129.6
click at [391, 105] on mat-card "Group Billable Balance The total amount that's chargeable in the group. Exclude…" at bounding box center [575, 264] width 650 height 361
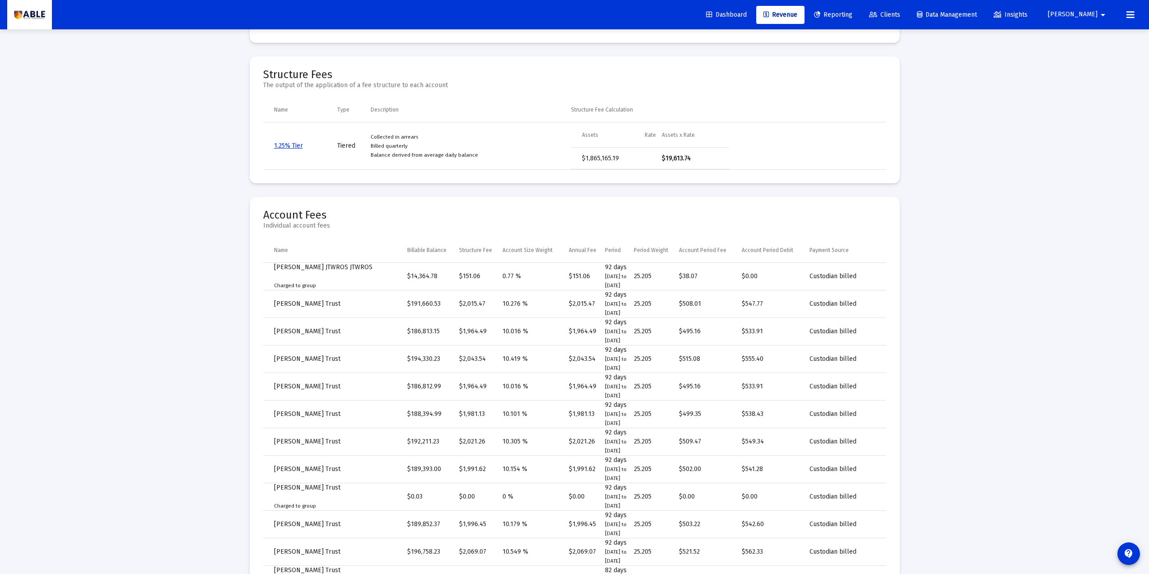
scroll to position [602, 0]
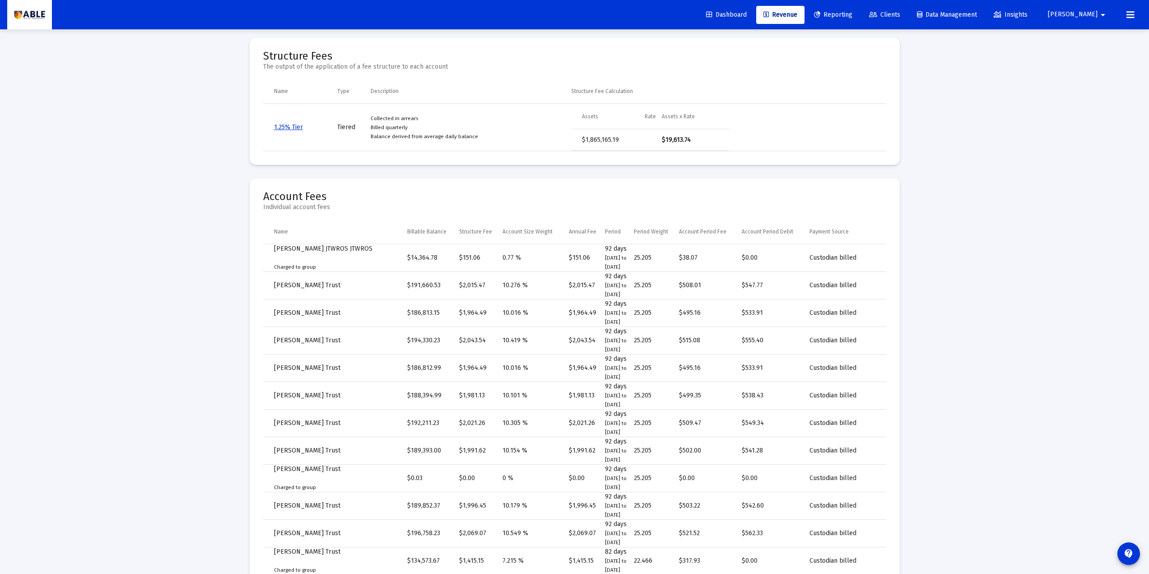
drag, startPoint x: 263, startPoint y: 251, endPoint x: 440, endPoint y: 438, distance: 257.7
click at [456, 411] on tbody "[PERSON_NAME] JTWROS JTWROS Charged to group $14,364.78 $151.06 0.77 % $151.06 …" at bounding box center [574, 409] width 623 height 331
click at [172, 317] on div "Loading... arrow_back Back to Billing Report Calculation Details For [PERSON_NA…" at bounding box center [574, 409] width 1149 height 2023
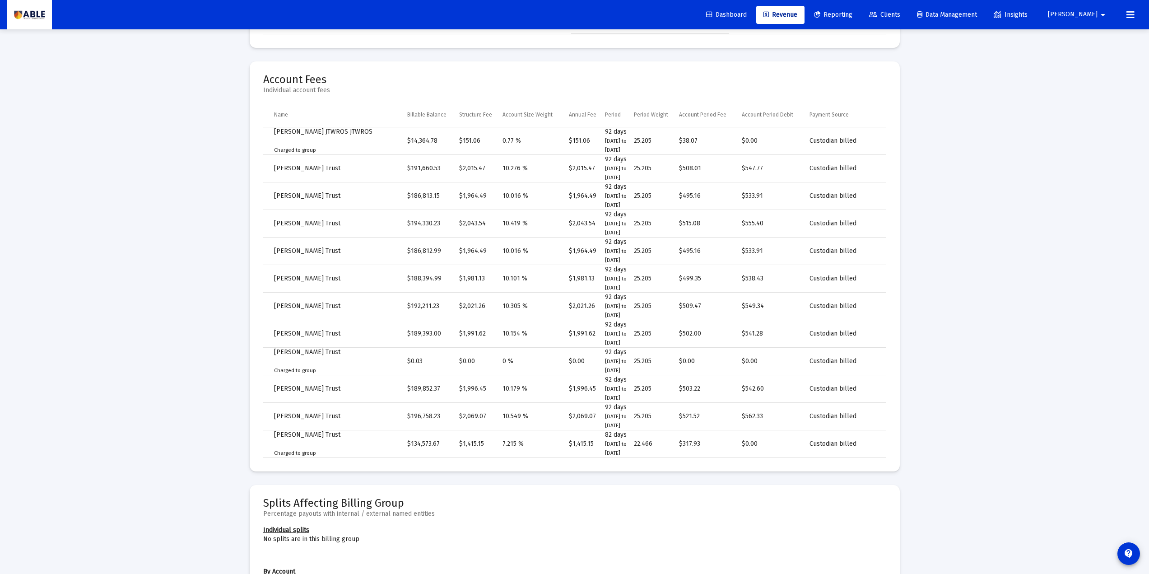
scroll to position [722, 0]
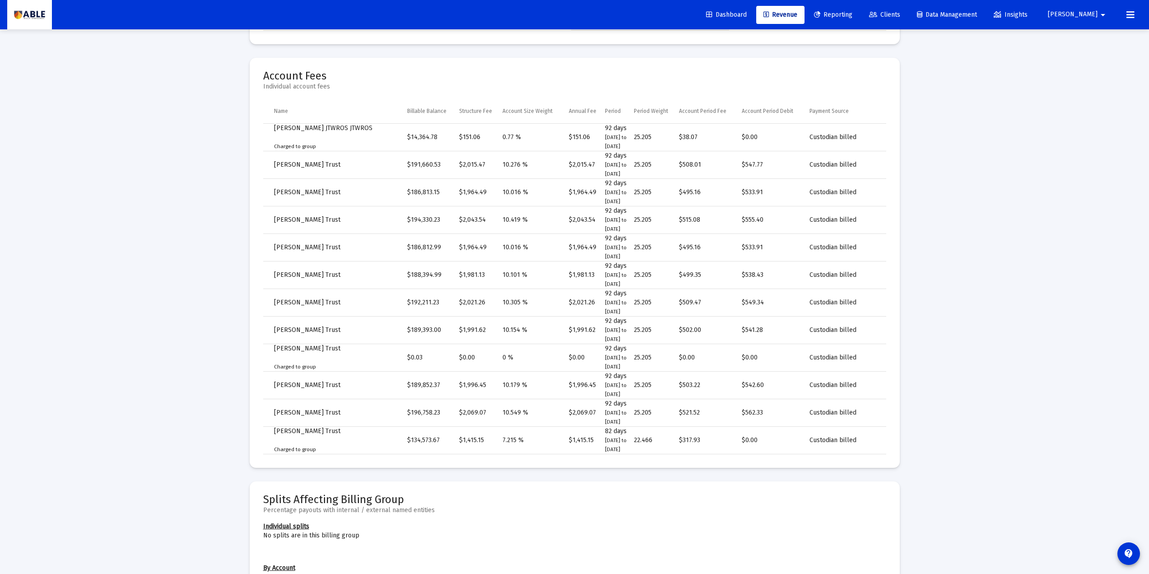
drag, startPoint x: 267, startPoint y: 130, endPoint x: 318, endPoint y: 141, distance: 51.7
click at [319, 141] on td "[PERSON_NAME] JTWROS JTWROS Charged to group" at bounding box center [335, 138] width 144 height 28
drag, startPoint x: 314, startPoint y: 150, endPoint x: 271, endPoint y: 148, distance: 43.4
click at [271, 148] on td "[PERSON_NAME] JTWROS JTWROS Charged to group" at bounding box center [335, 138] width 144 height 28
drag, startPoint x: 265, startPoint y: 363, endPoint x: 231, endPoint y: 365, distance: 34.4
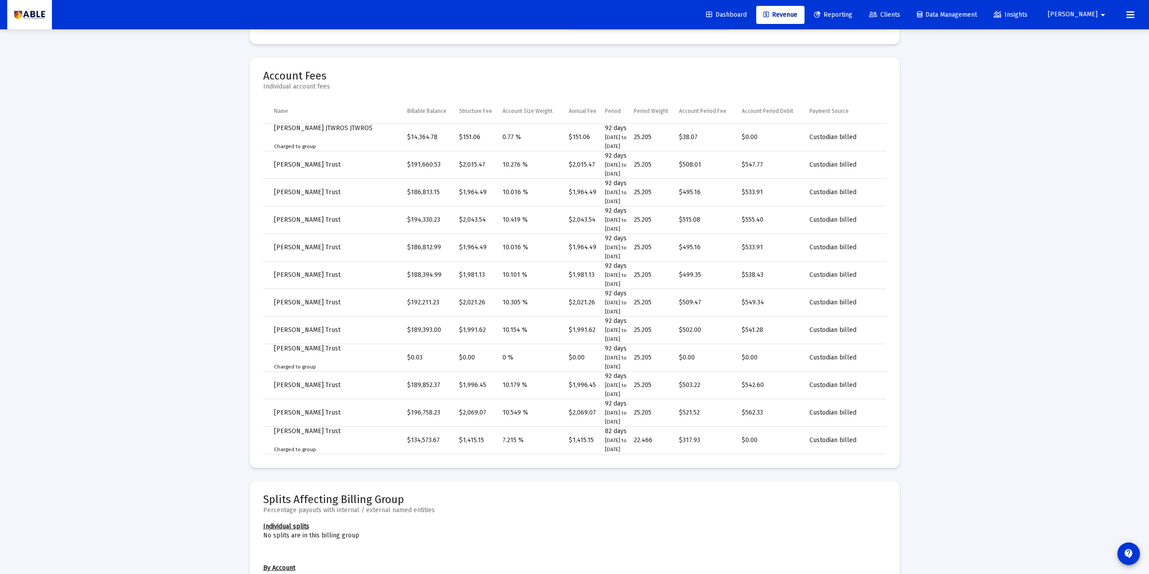
click at [231, 365] on div "Loading... arrow_back Back to Billing Report Calculation Details For [PERSON_NA…" at bounding box center [574, 289] width 1149 height 2023
click at [258, 349] on mat-card "Account Fees Individual account fees Name Billable Balance Structure Fee Accoun…" at bounding box center [575, 263] width 650 height 410
click at [213, 291] on div "Loading... arrow_back Back to Billing Report Calculation Details For [PERSON_NA…" at bounding box center [574, 289] width 1149 height 2023
click at [423, 313] on td "$192,211.23" at bounding box center [433, 303] width 52 height 28
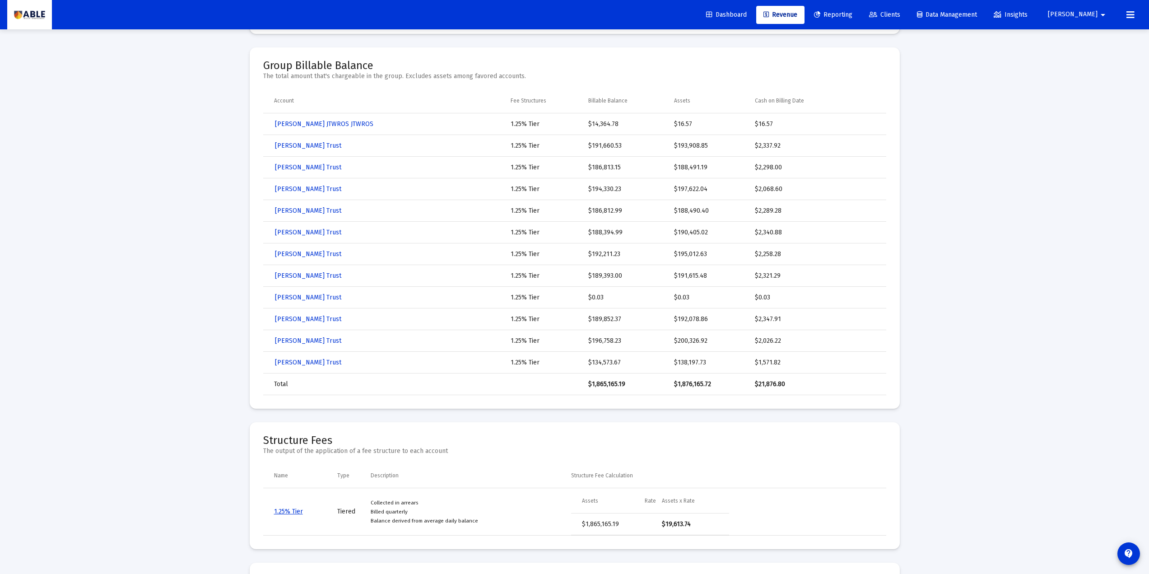
scroll to position [181, 0]
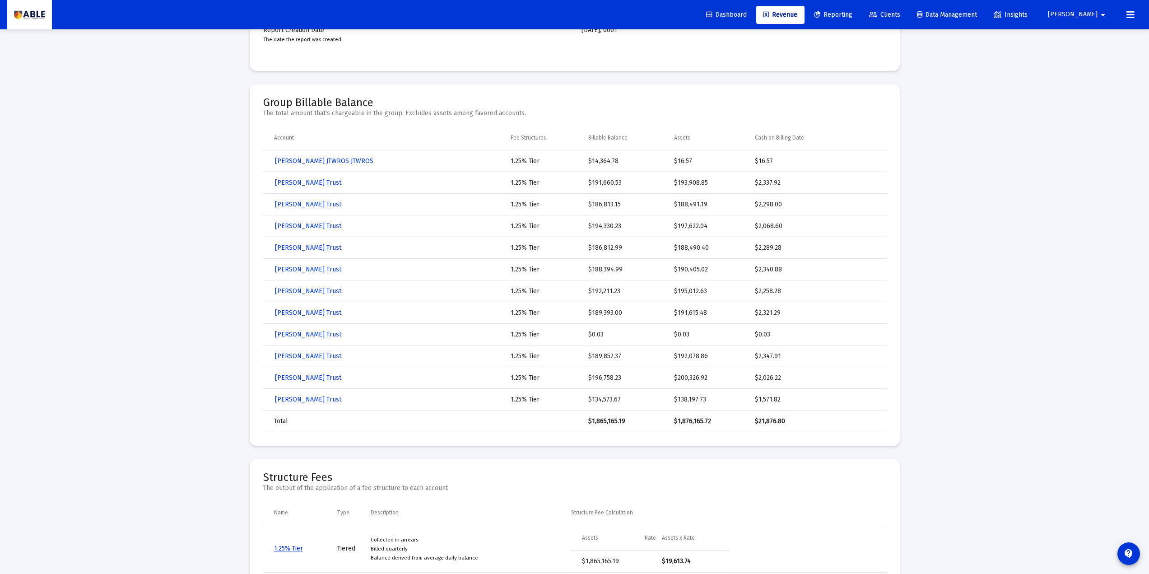
click at [866, 9] on link "Clients" at bounding box center [885, 15] width 46 height 18
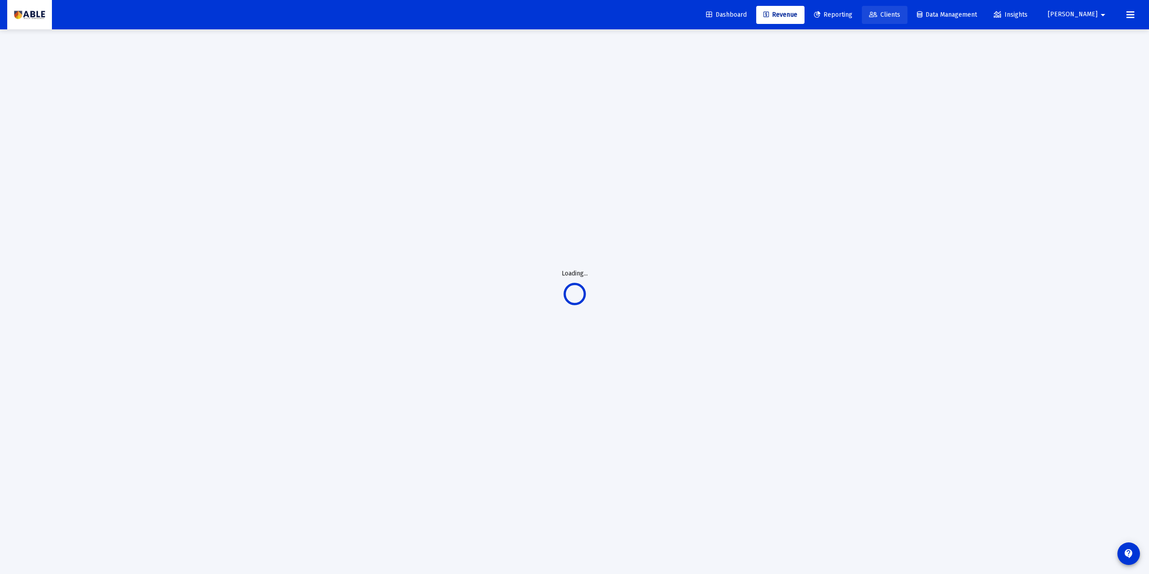
scroll to position [29, 0]
